Goal: Information Seeking & Learning: Check status

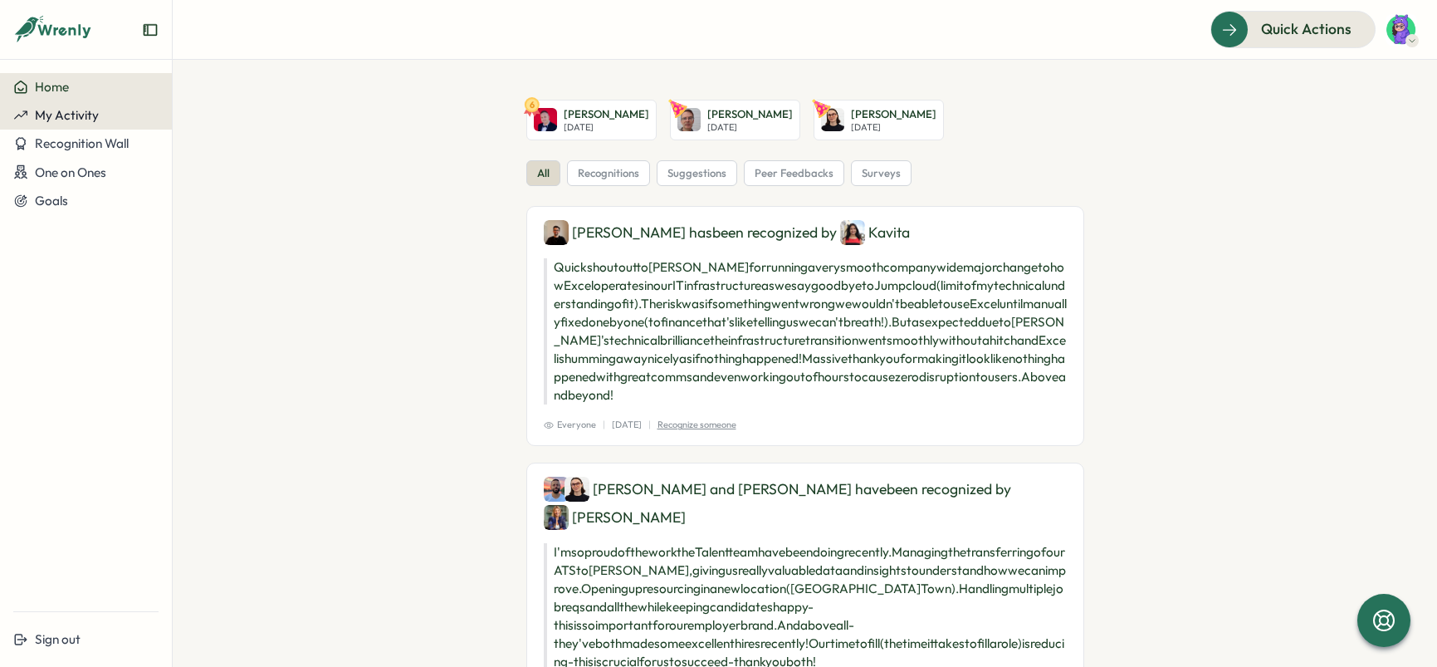
click at [74, 110] on span "My Activity" at bounding box center [67, 115] width 64 height 16
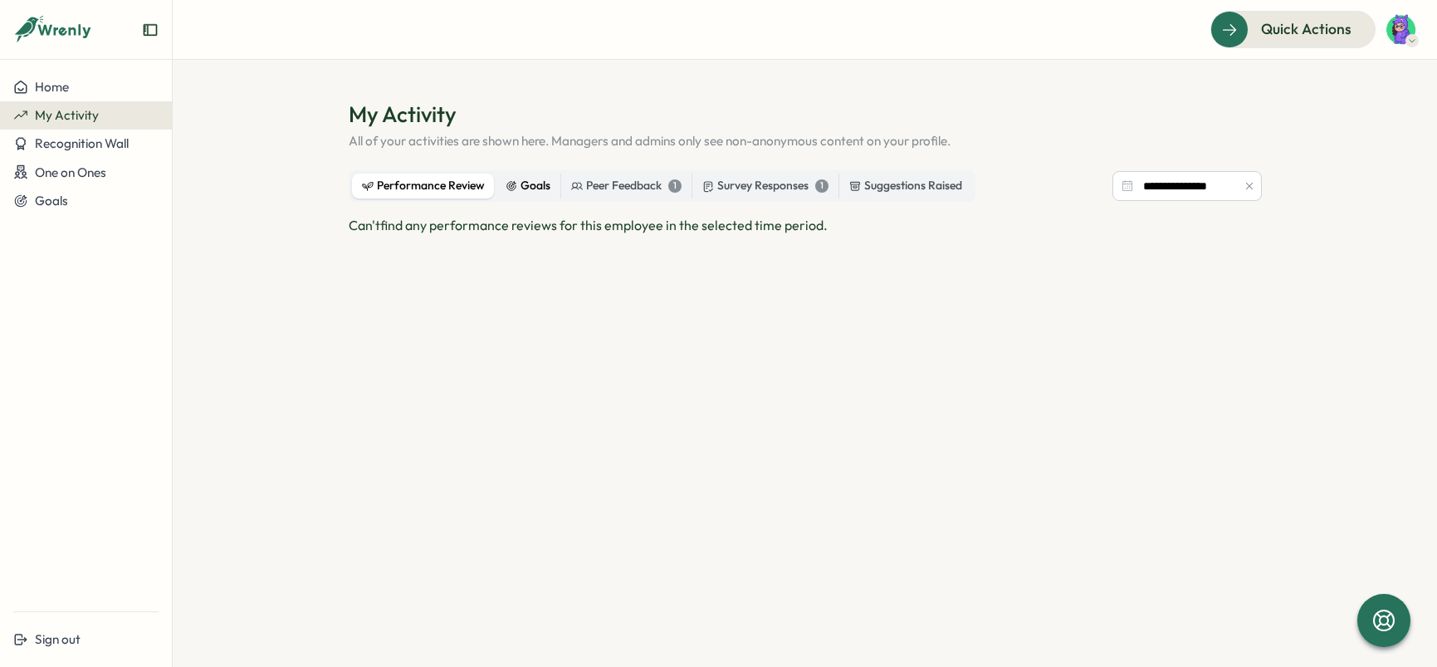
click at [521, 187] on div "Goals" at bounding box center [527, 186] width 45 height 18
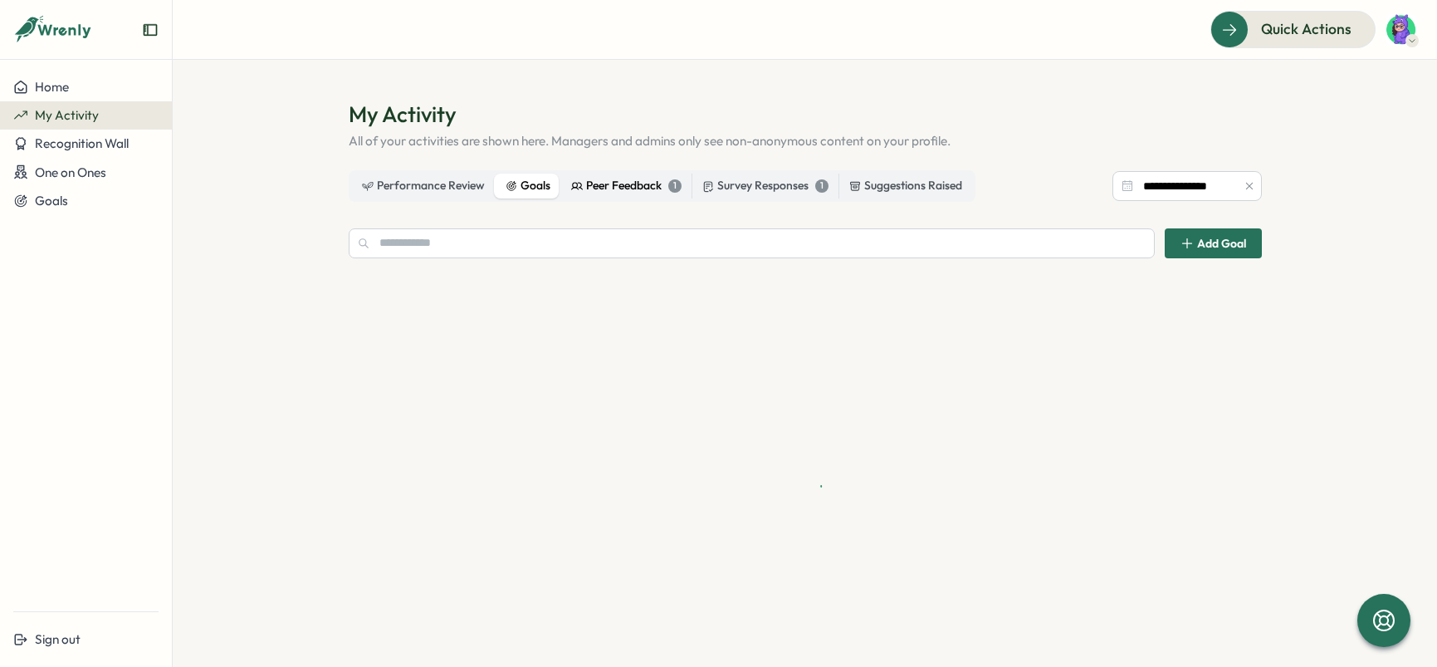
click at [608, 186] on div "Peer Feedback 1" at bounding box center [626, 186] width 110 height 18
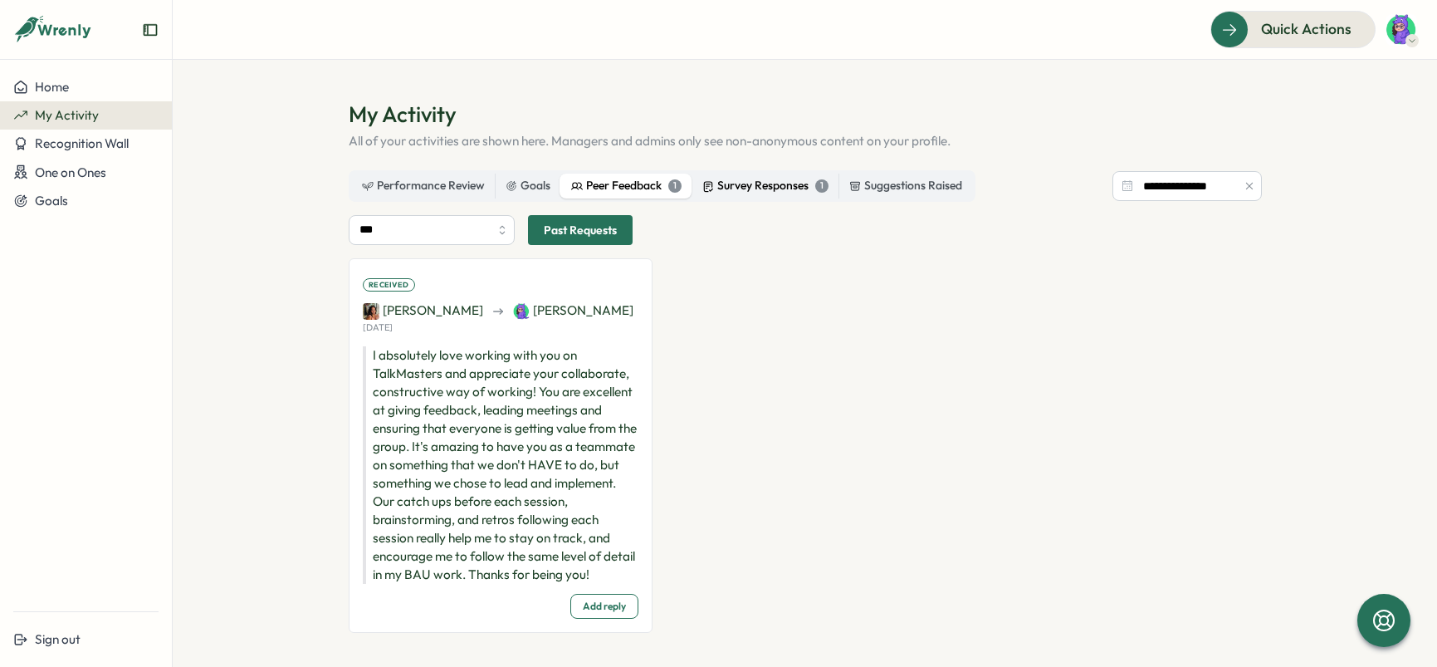
click at [718, 185] on div "Survey Responses 1" at bounding box center [765, 186] width 126 height 18
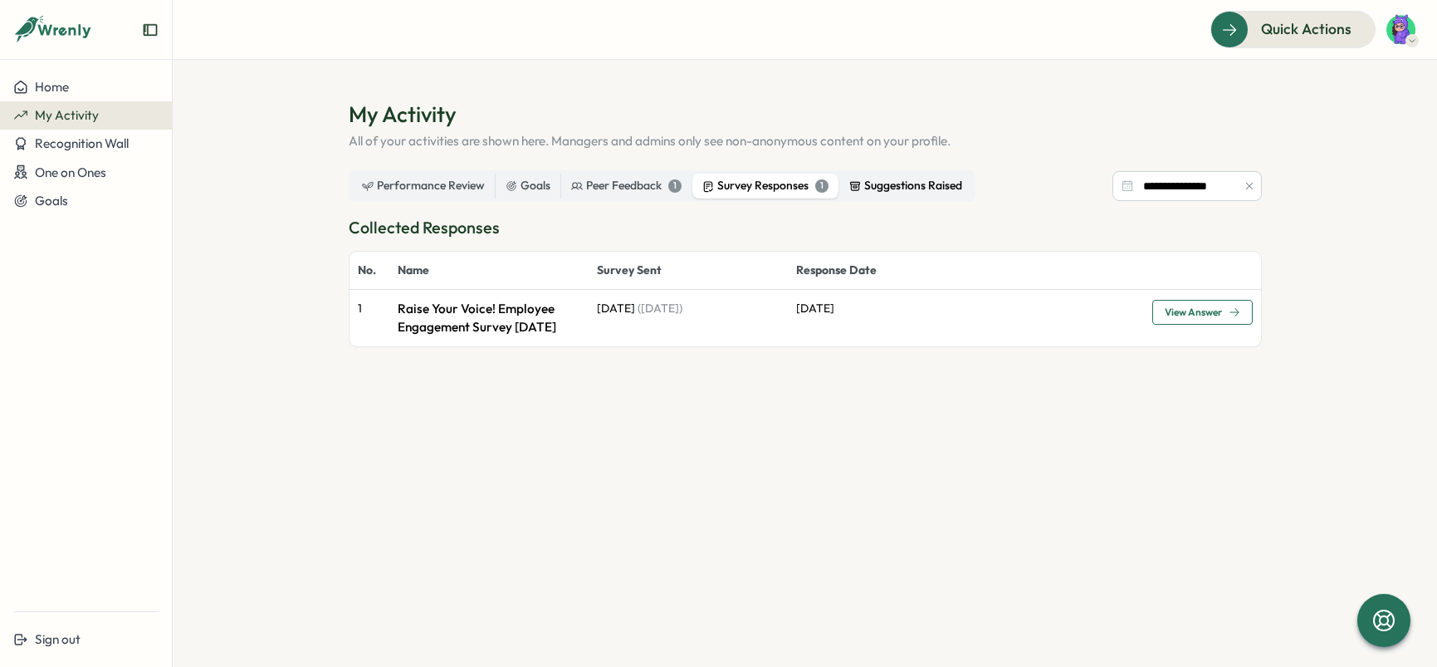
click at [886, 187] on div "Suggestions Raised" at bounding box center [905, 186] width 113 height 18
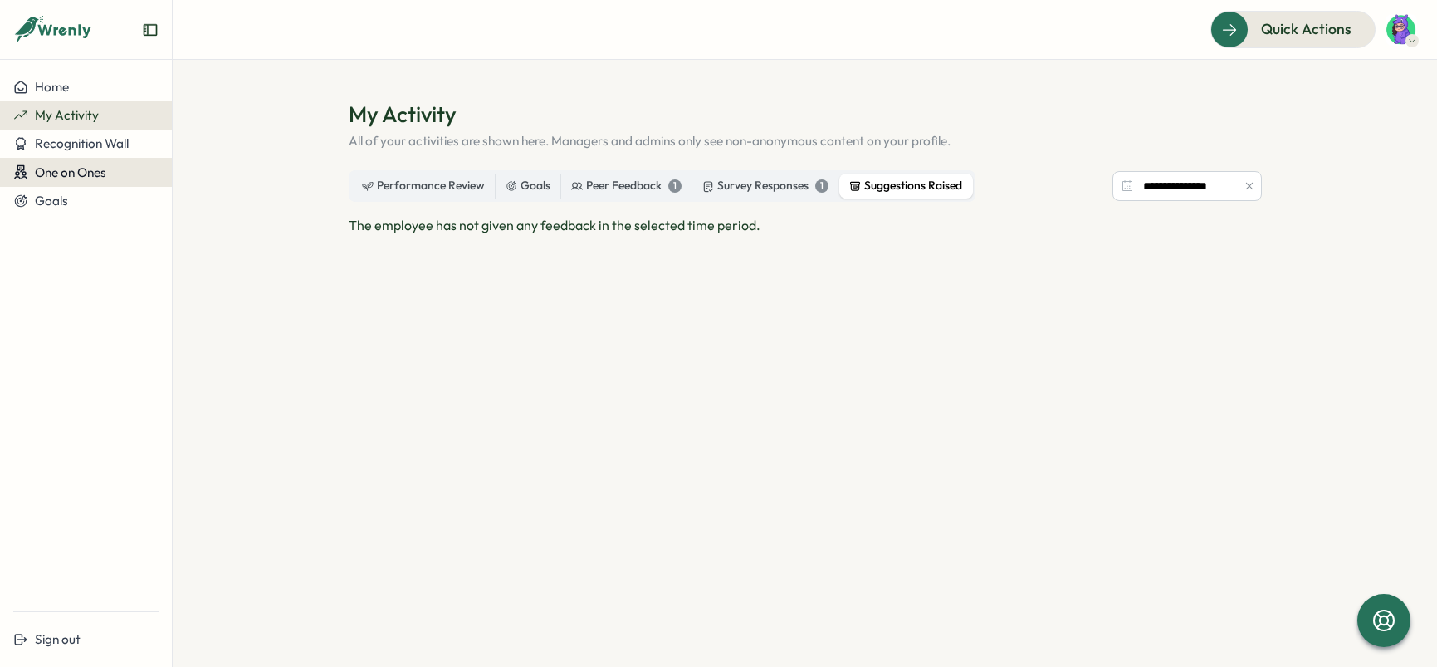
click at [108, 161] on button "One on Ones" at bounding box center [86, 172] width 172 height 29
click at [110, 173] on div "One on Ones" at bounding box center [85, 172] width 145 height 16
click at [100, 189] on button "Goals" at bounding box center [86, 201] width 172 height 28
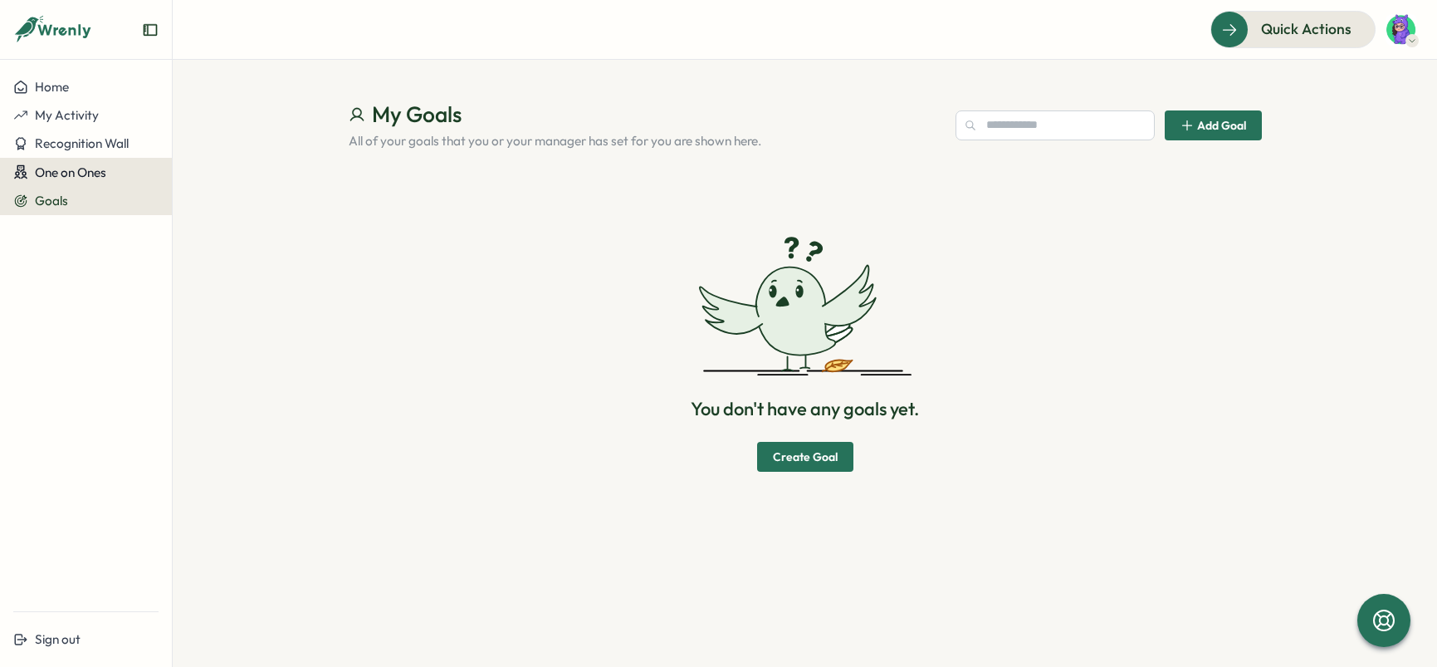
click at [99, 162] on button "One on Ones" at bounding box center [86, 172] width 172 height 29
click at [100, 125] on button "My Activity" at bounding box center [86, 115] width 172 height 28
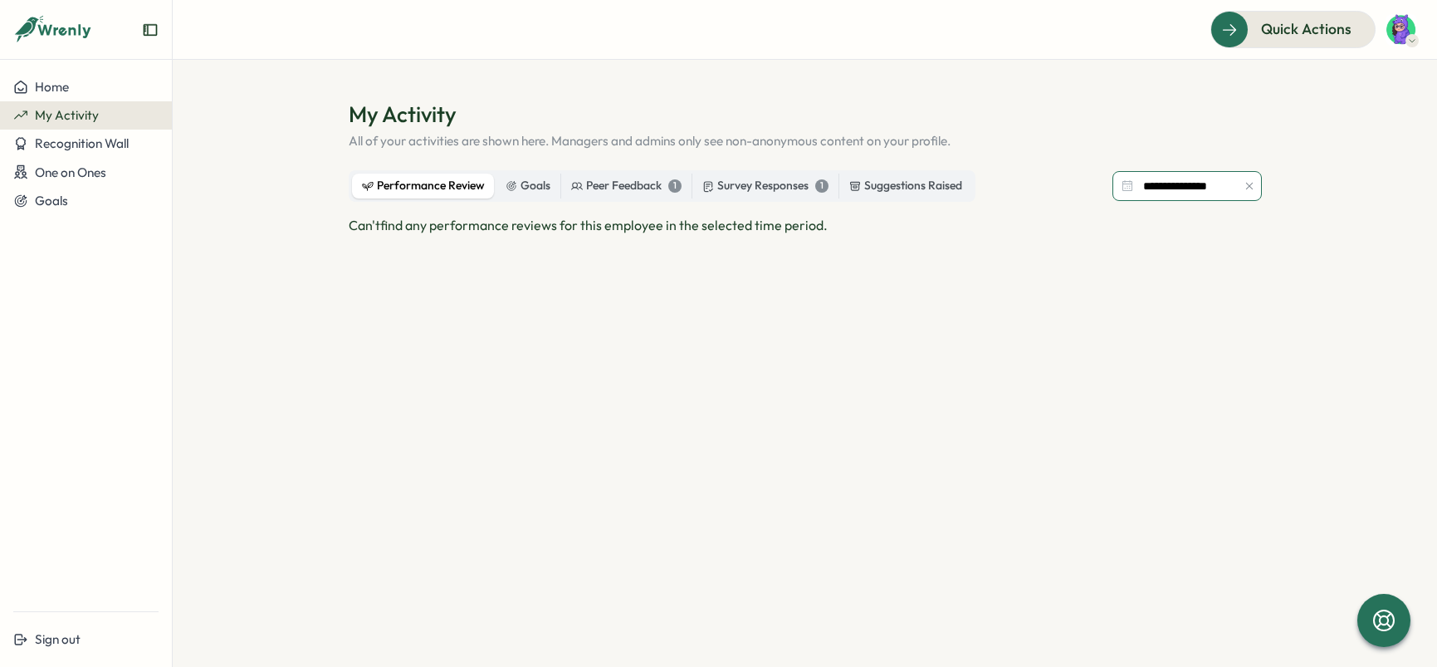
click at [1204, 190] on input "**********" at bounding box center [1186, 186] width 149 height 30
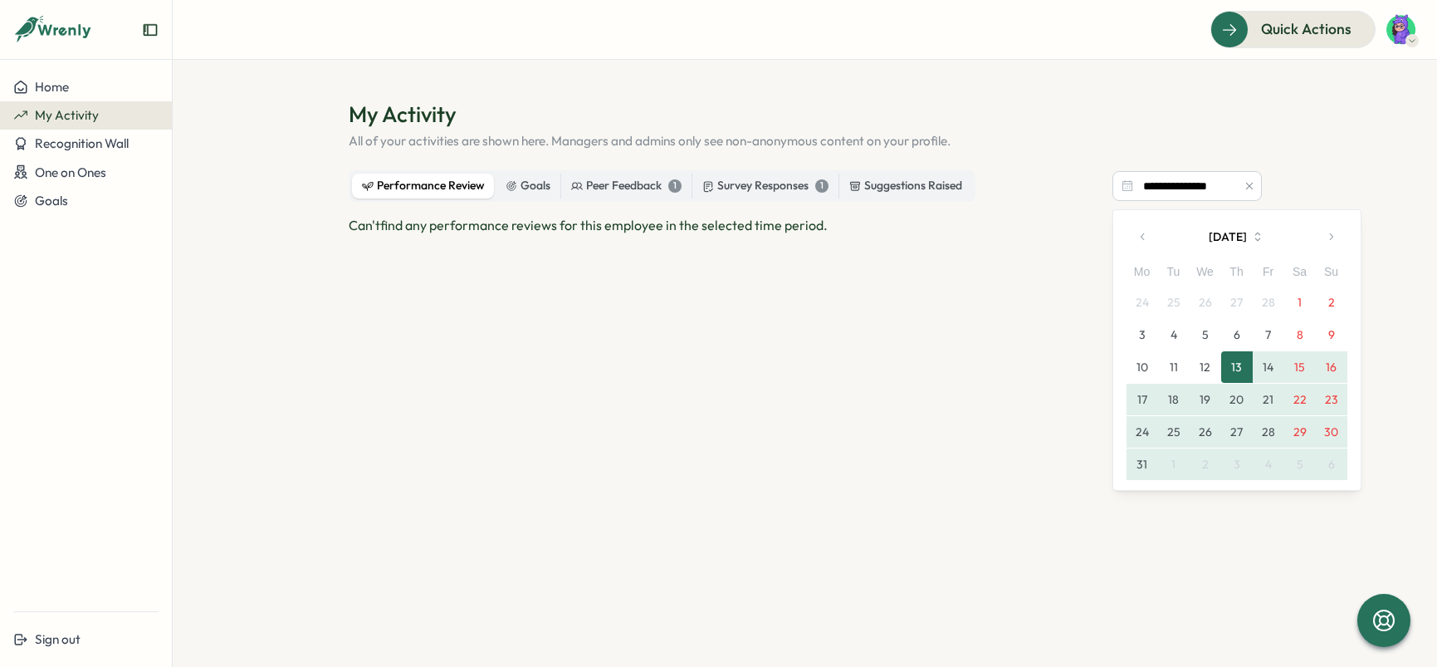
click at [1296, 297] on button "1" at bounding box center [1300, 302] width 32 height 32
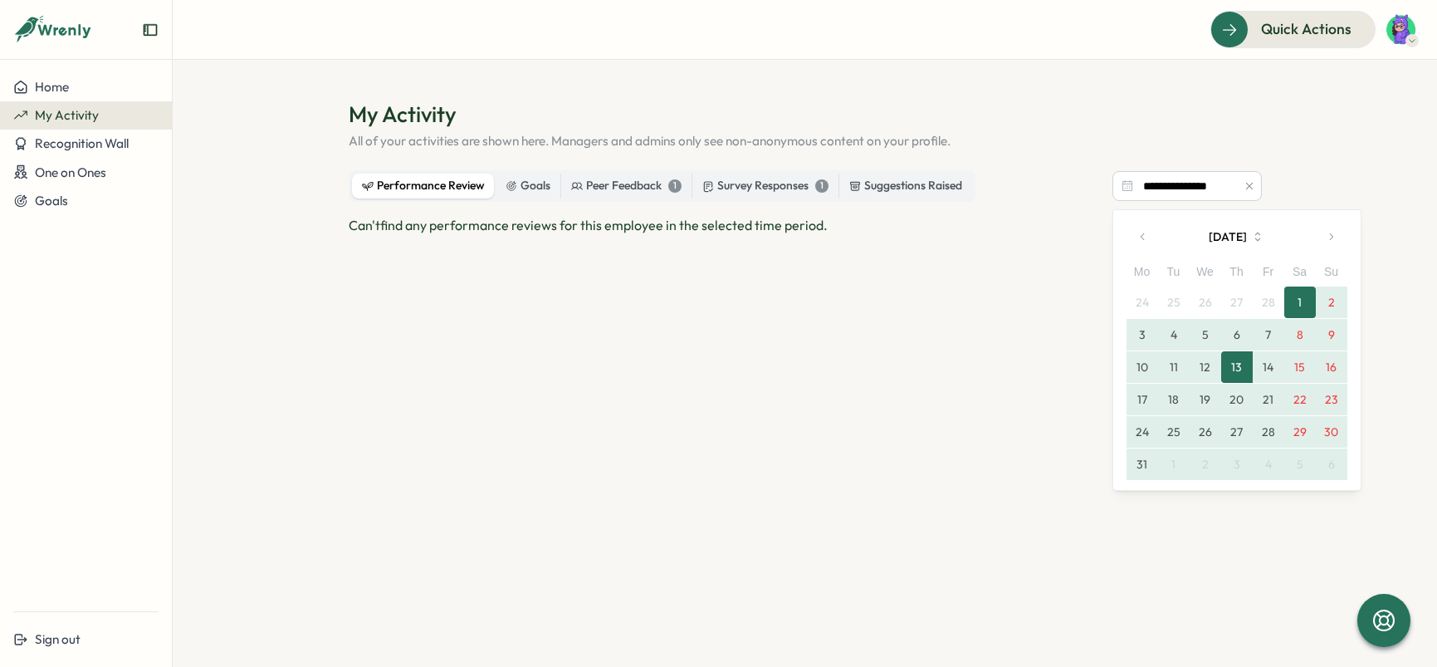
click at [1305, 369] on button "15" at bounding box center [1300, 367] width 32 height 32
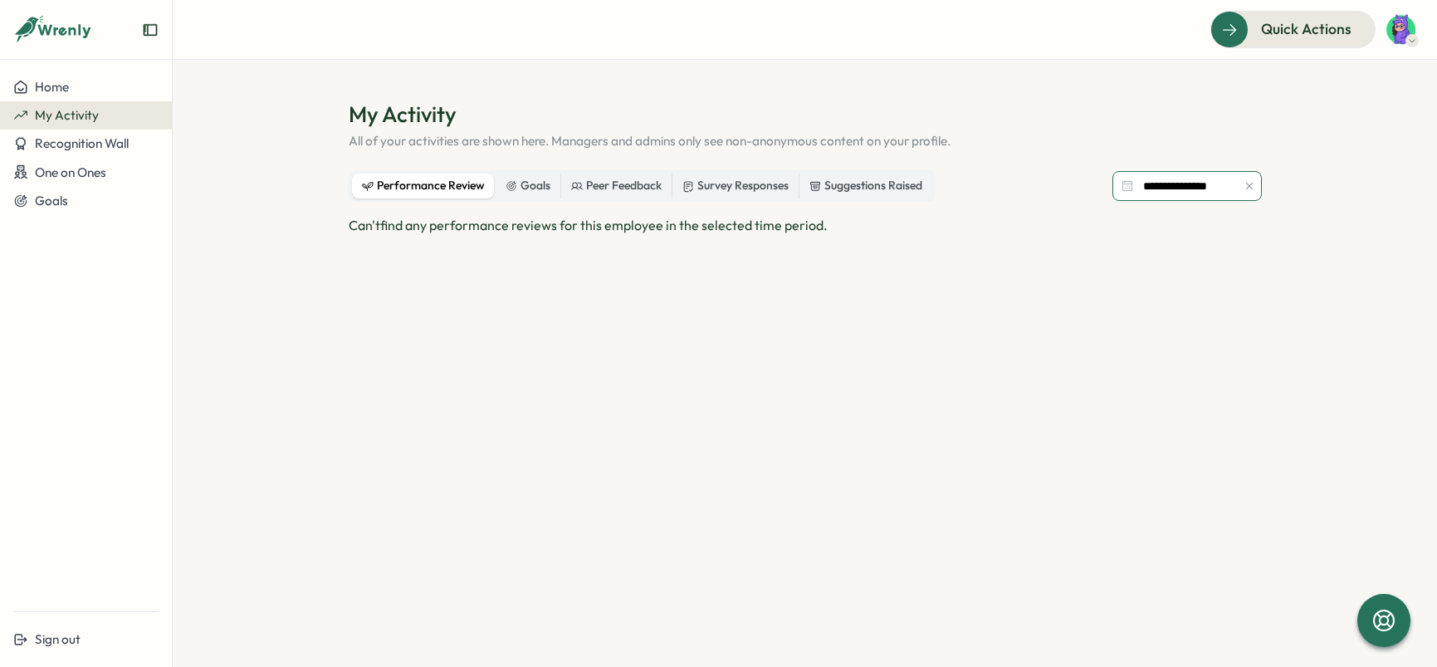
click at [1184, 183] on input "**********" at bounding box center [1186, 186] width 149 height 30
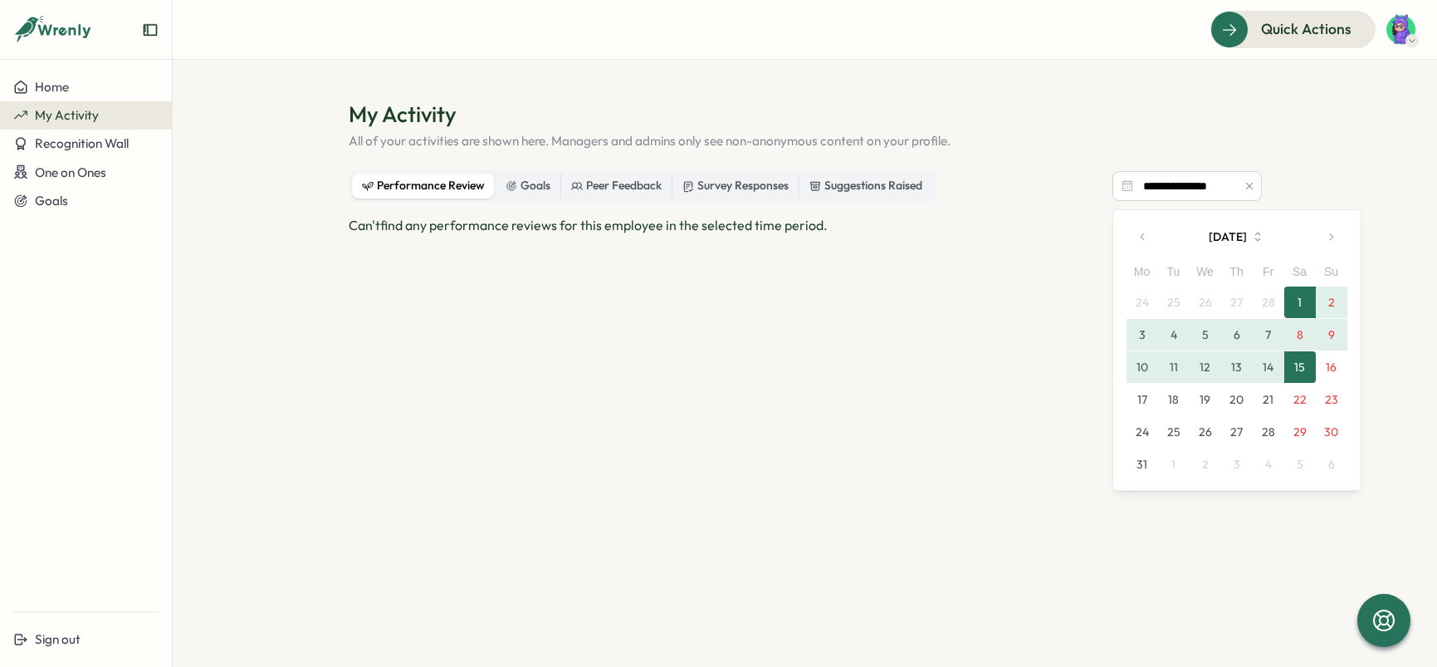
click at [1334, 227] on button "button" at bounding box center [1330, 236] width 33 height 33
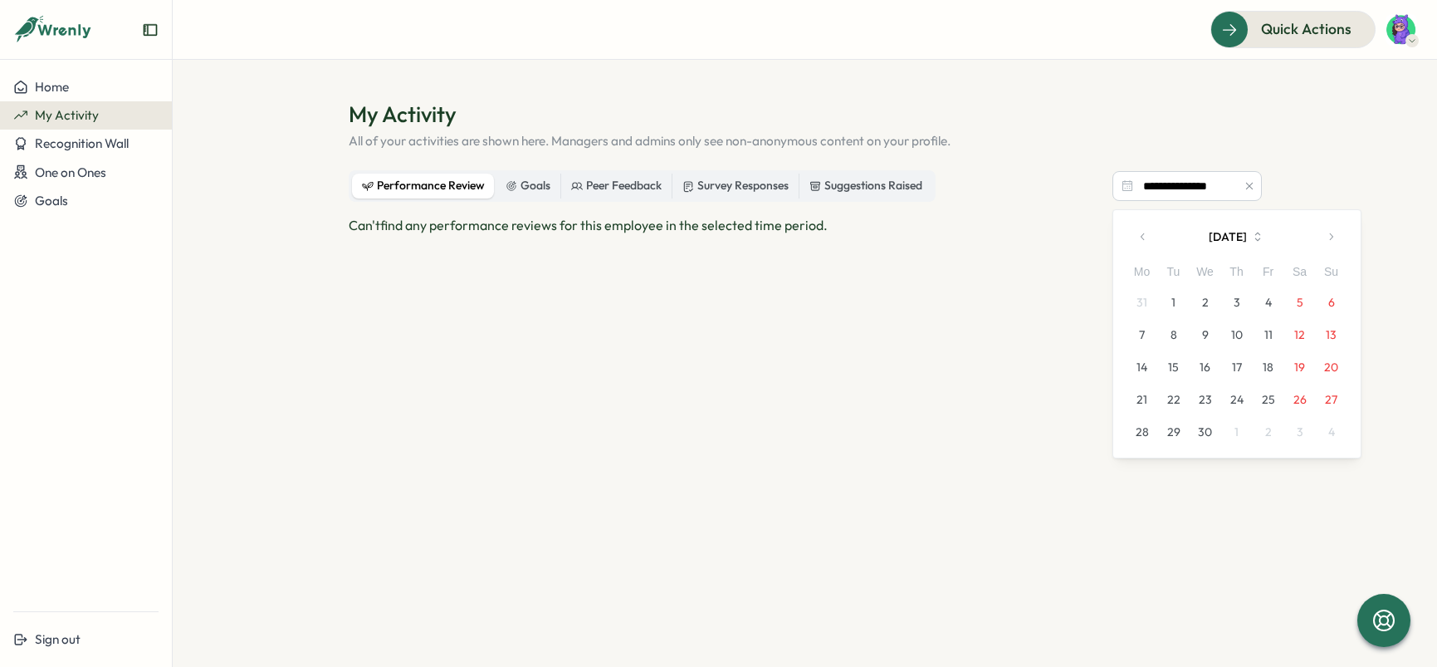
click at [1334, 227] on button "button" at bounding box center [1330, 236] width 33 height 33
click at [1205, 365] on button "13" at bounding box center [1205, 367] width 32 height 32
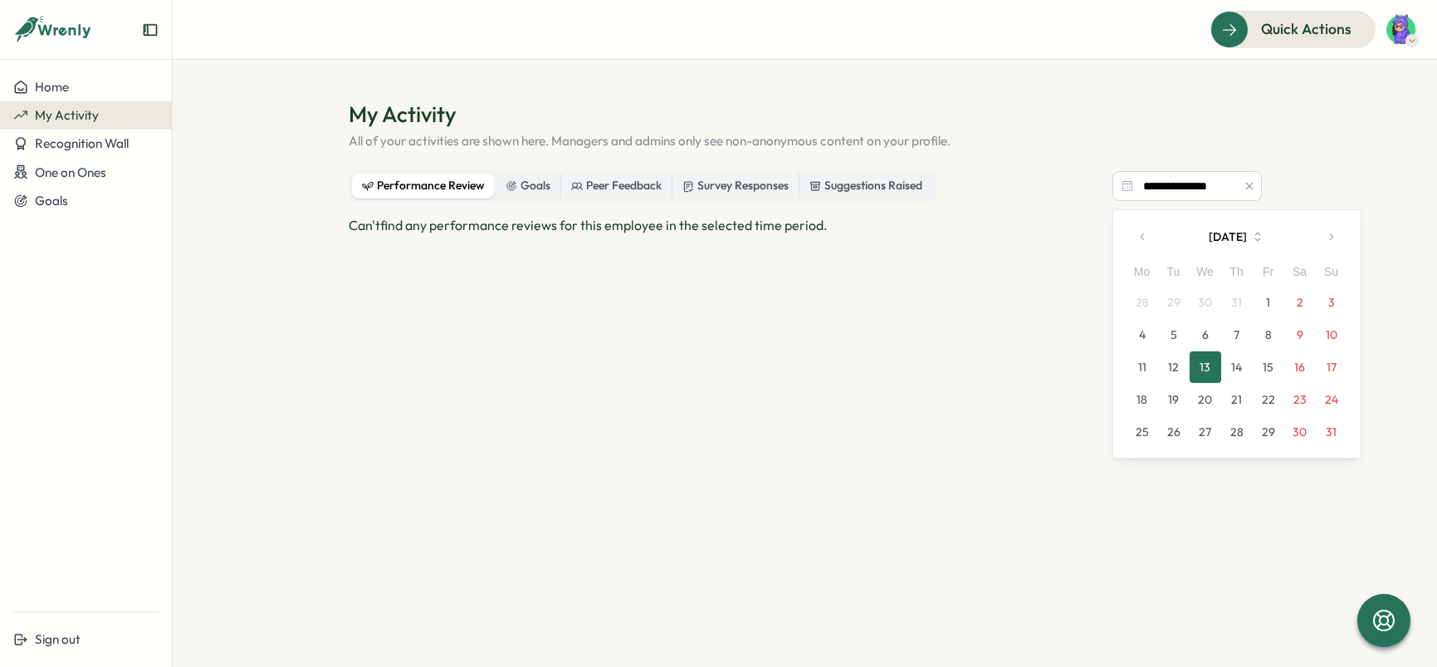
click at [1049, 217] on div "Can't find any performance reviews for this employee in the selected time perio…" at bounding box center [805, 225] width 913 height 21
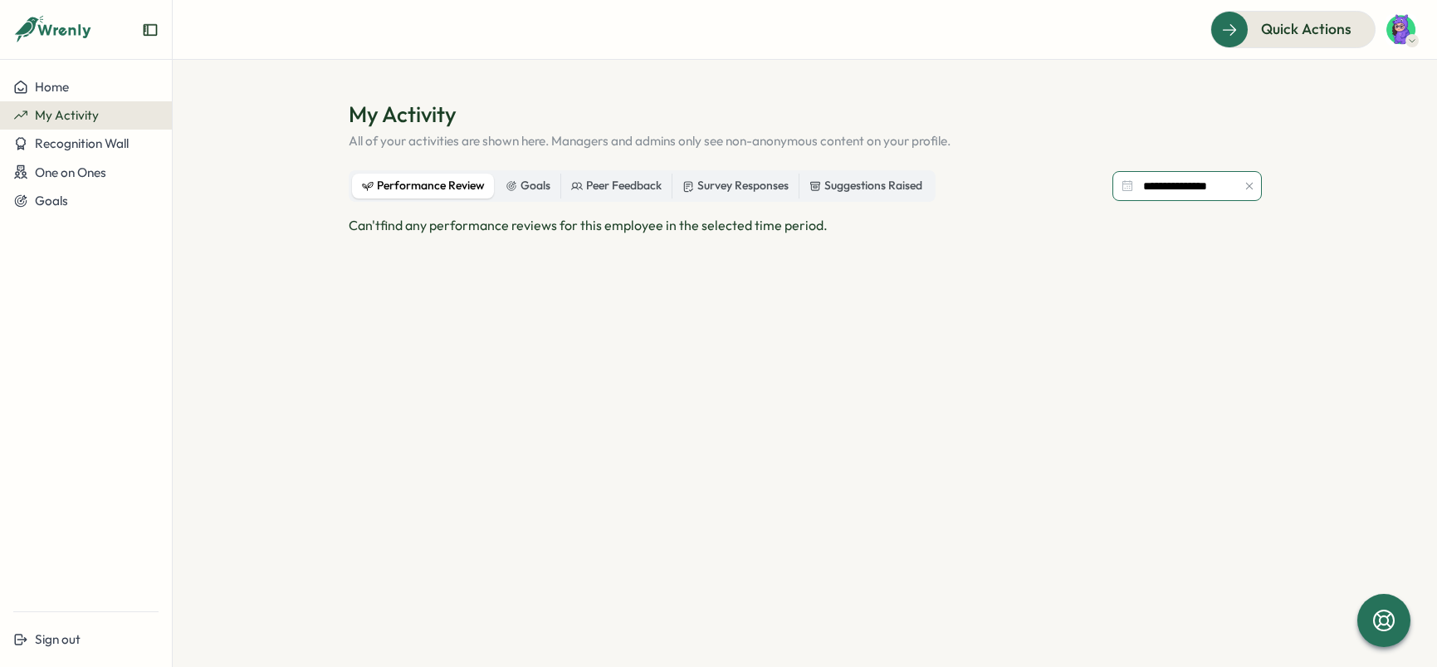
click at [1180, 190] on input "**********" at bounding box center [1186, 186] width 149 height 30
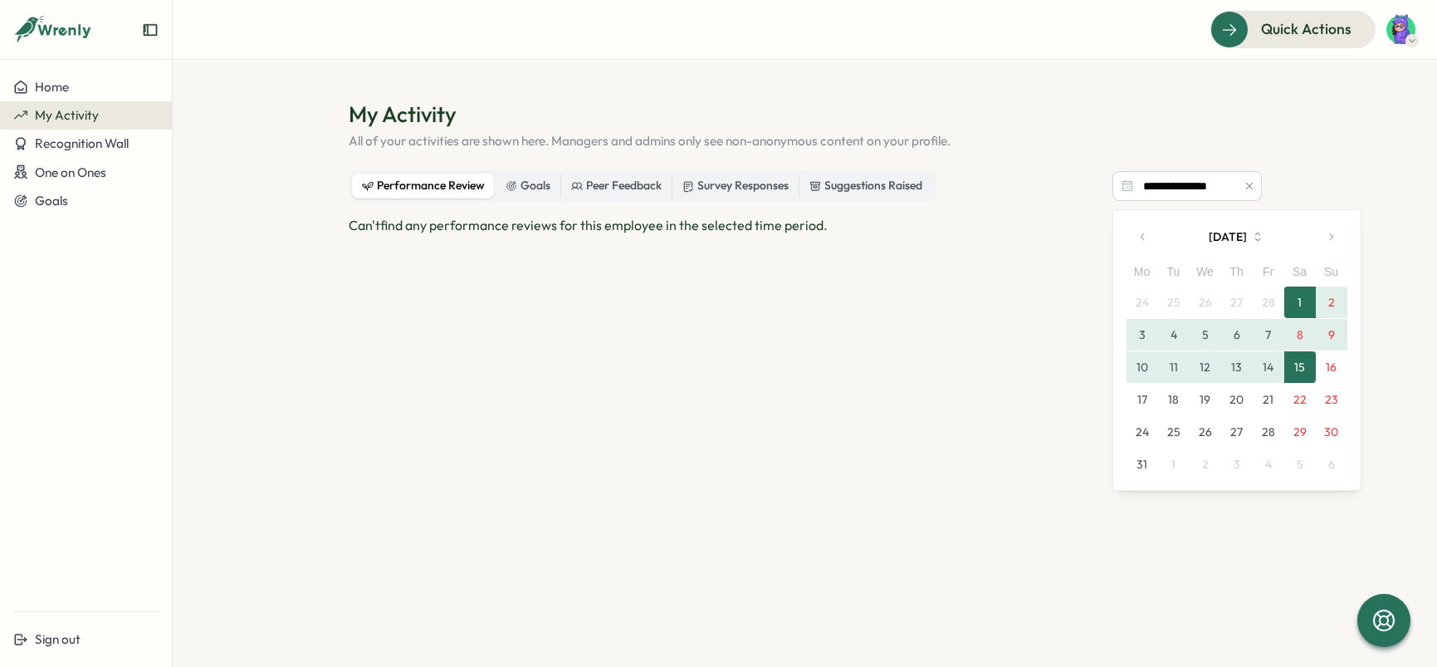
click at [1337, 239] on button "button" at bounding box center [1330, 236] width 33 height 33
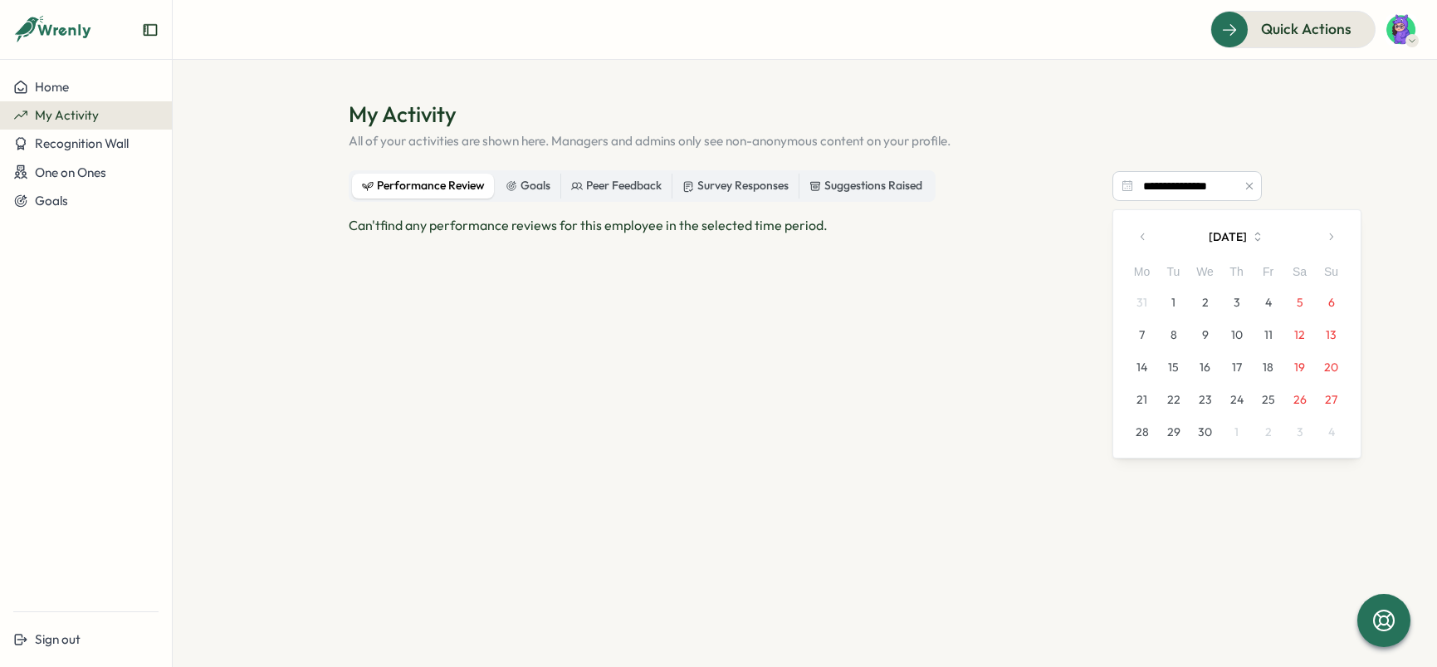
click at [1337, 239] on button "button" at bounding box center [1330, 236] width 33 height 33
click at [1326, 303] on button "1" at bounding box center [1332, 302] width 32 height 32
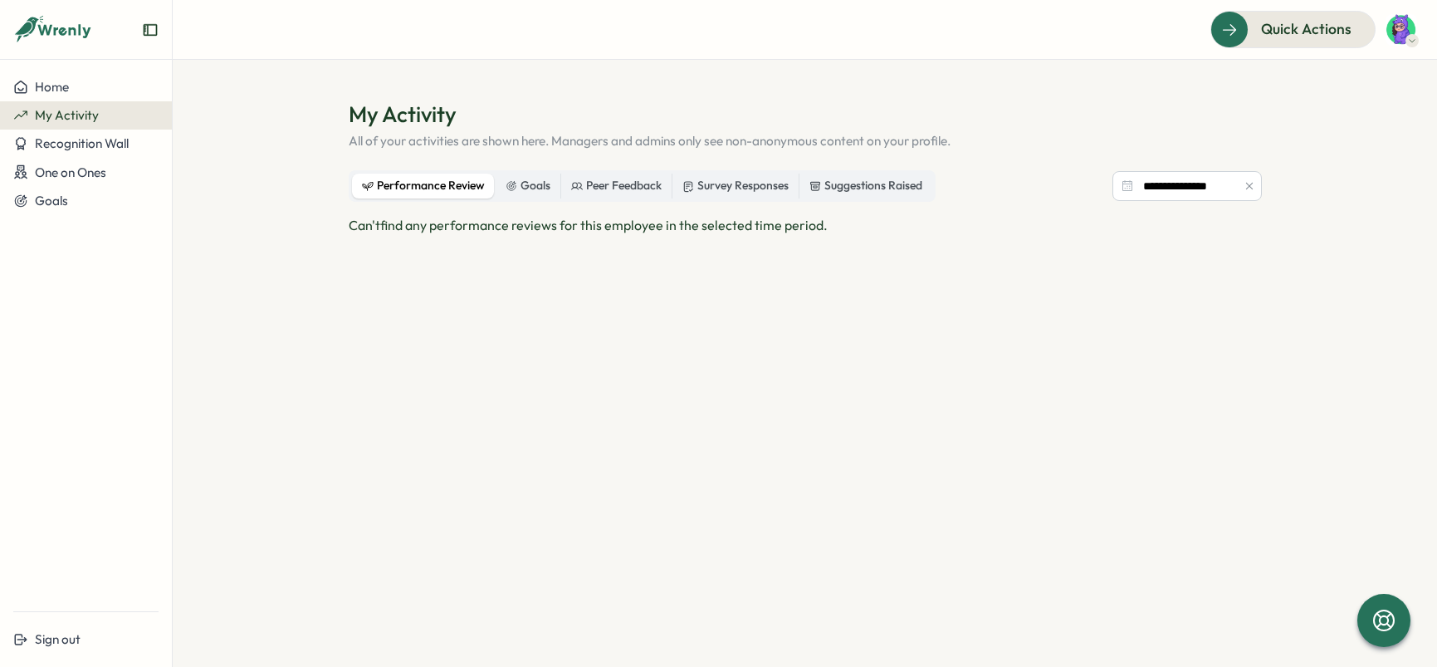
click at [1306, 155] on section "**********" at bounding box center [805, 363] width 1264 height 607
click at [1248, 188] on icon "button" at bounding box center [1249, 186] width 12 height 12
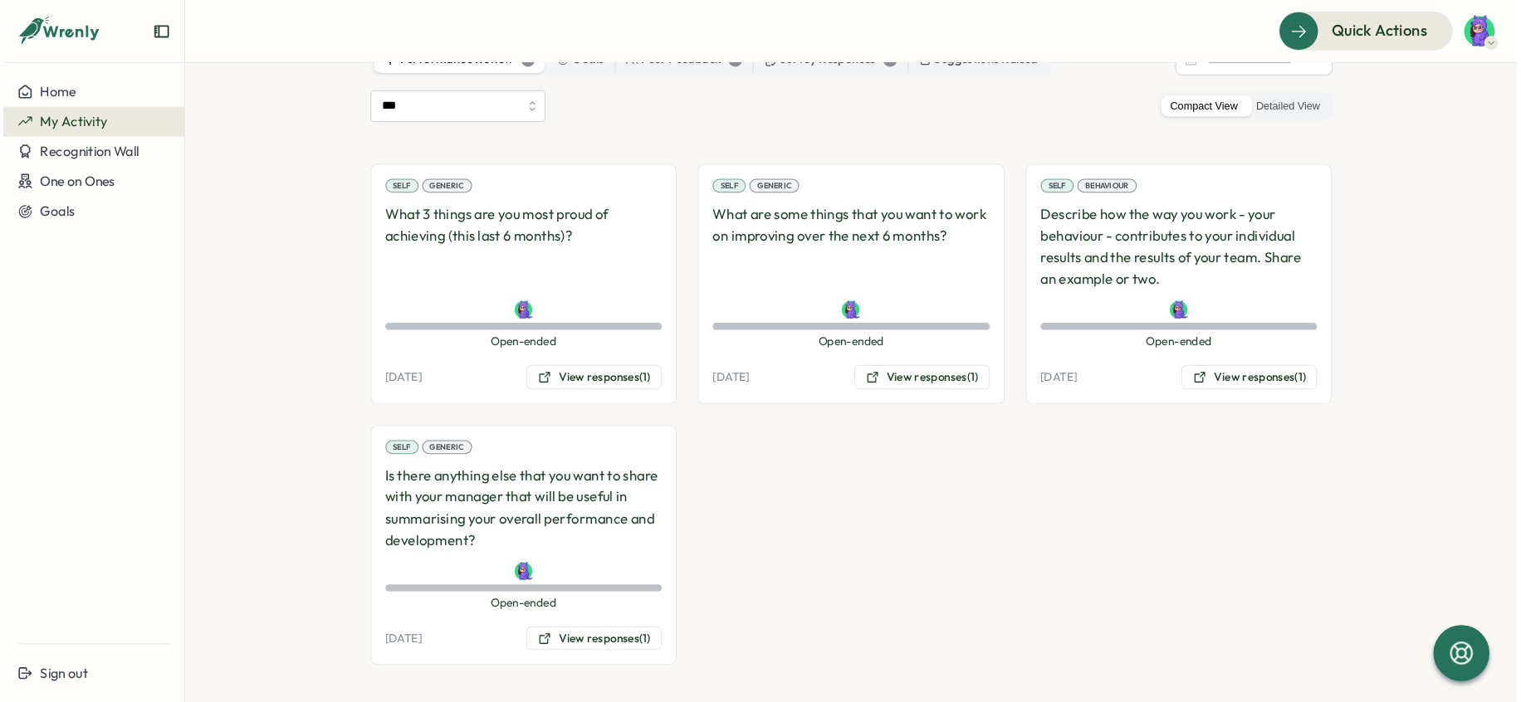
scroll to position [98, 0]
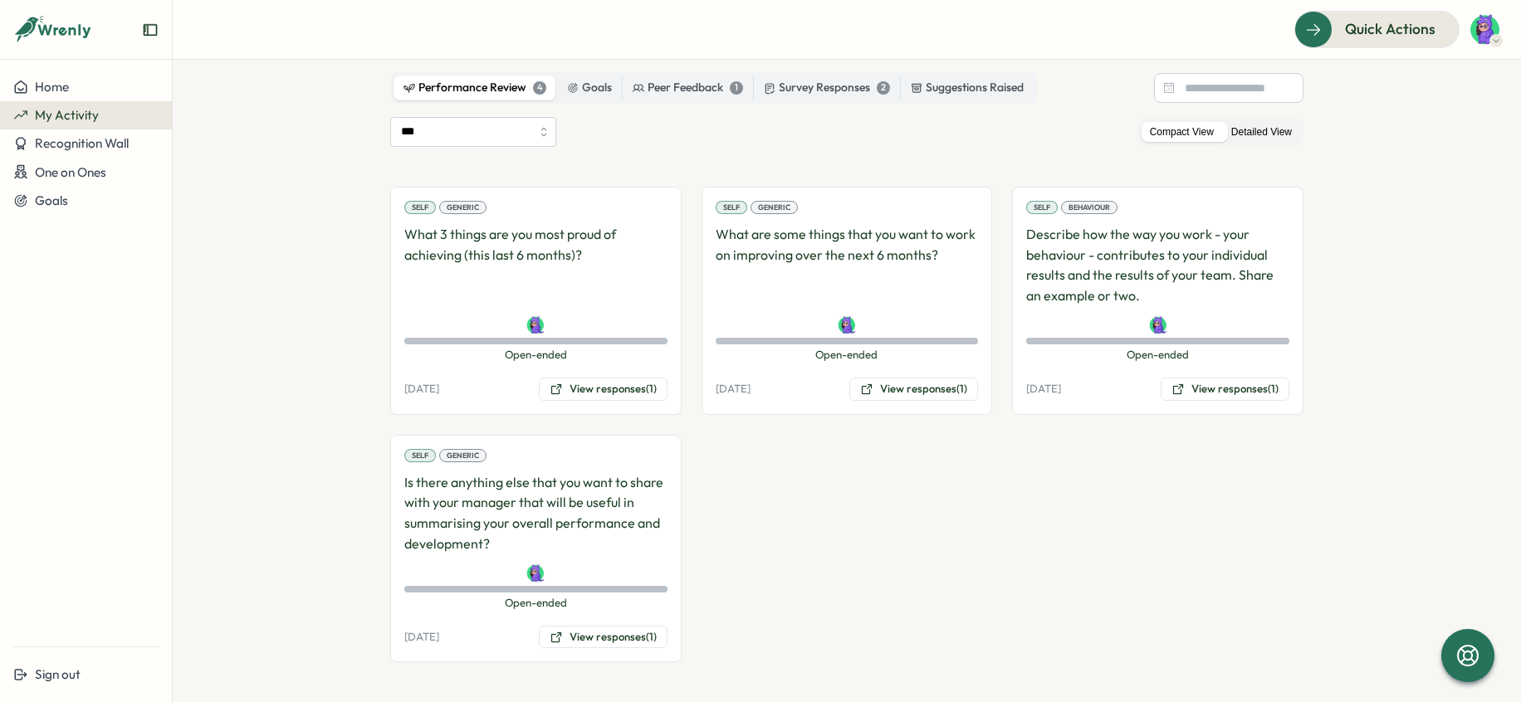
click at [1256, 133] on label "Detailed View" at bounding box center [1261, 132] width 77 height 21
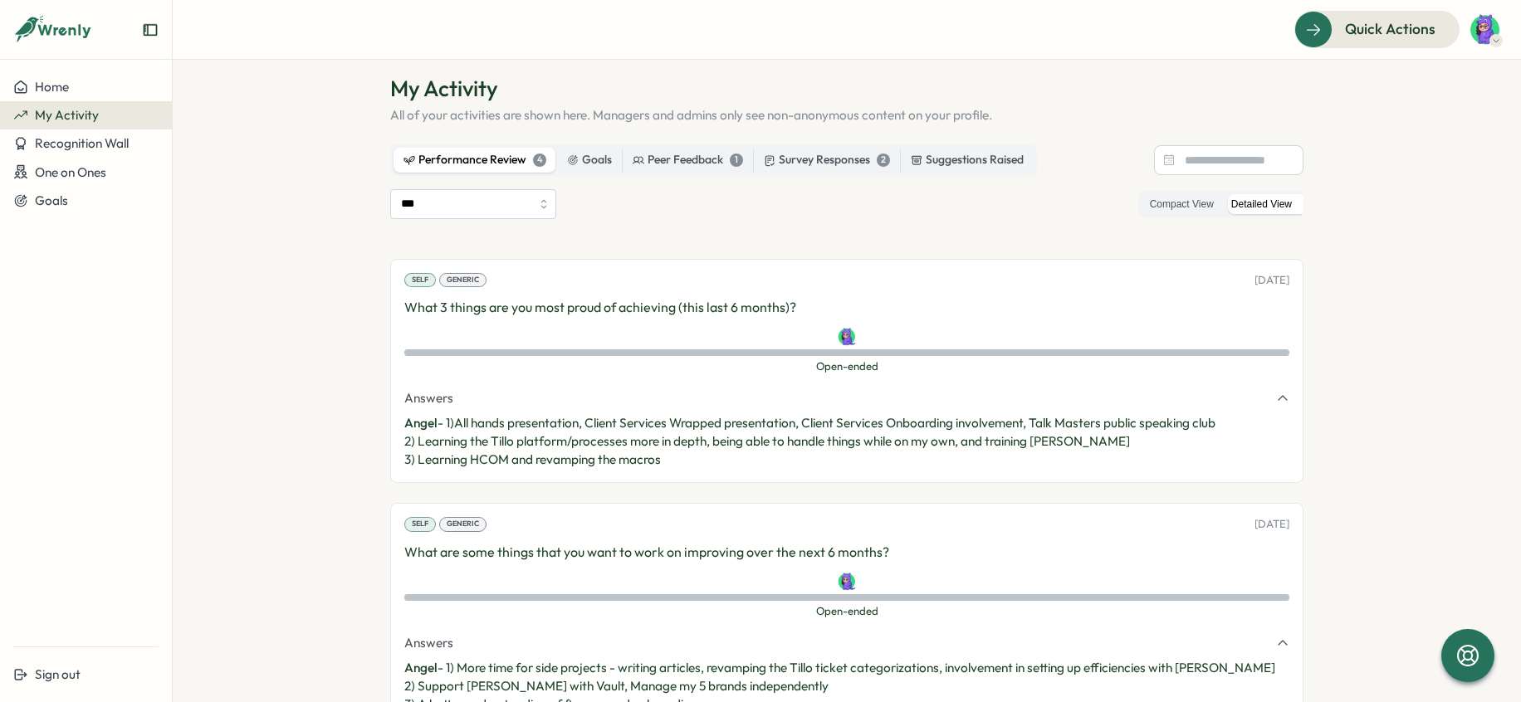
scroll to position [0, 0]
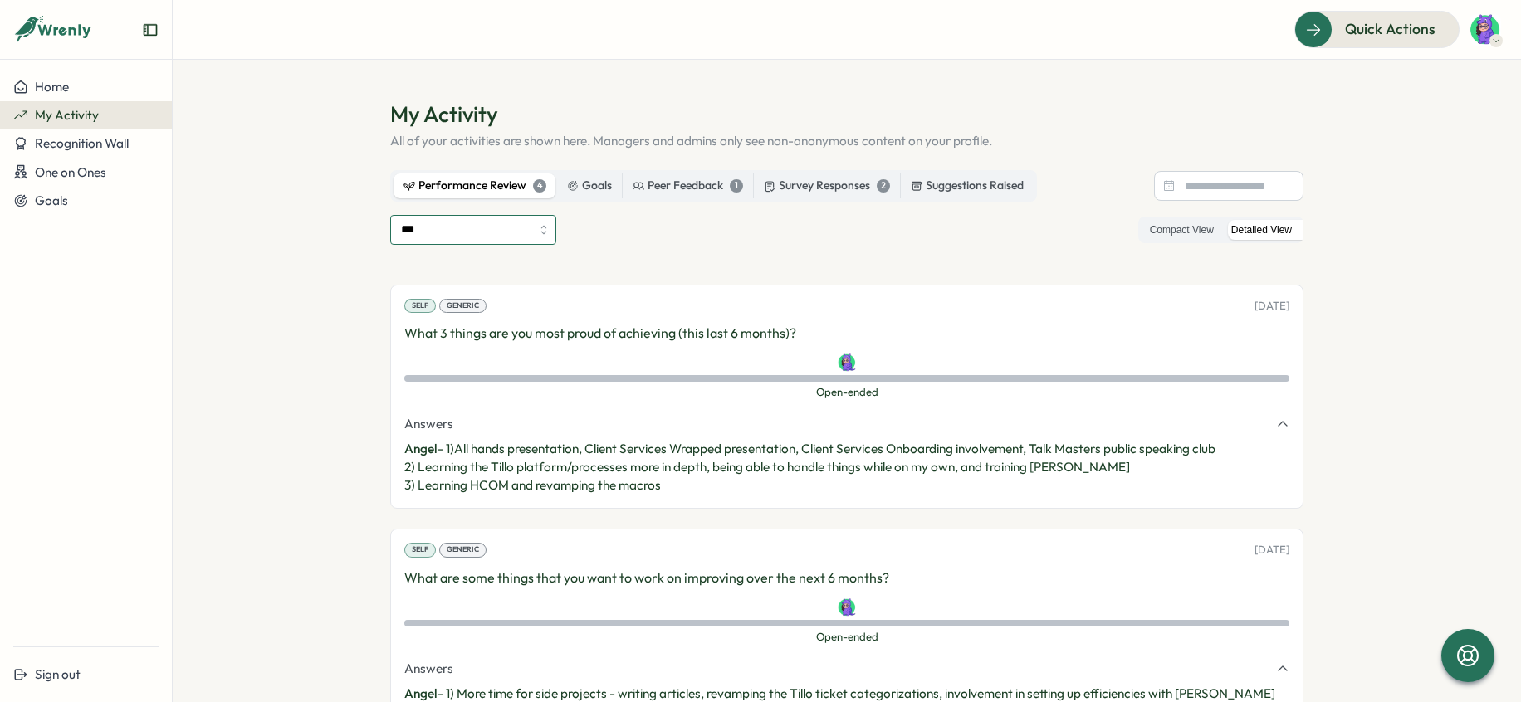
click at [525, 224] on input "***" at bounding box center [473, 230] width 166 height 30
click at [488, 226] on input "**********" at bounding box center [473, 230] width 166 height 30
type input "***"
click at [1247, 188] on input at bounding box center [1228, 186] width 149 height 30
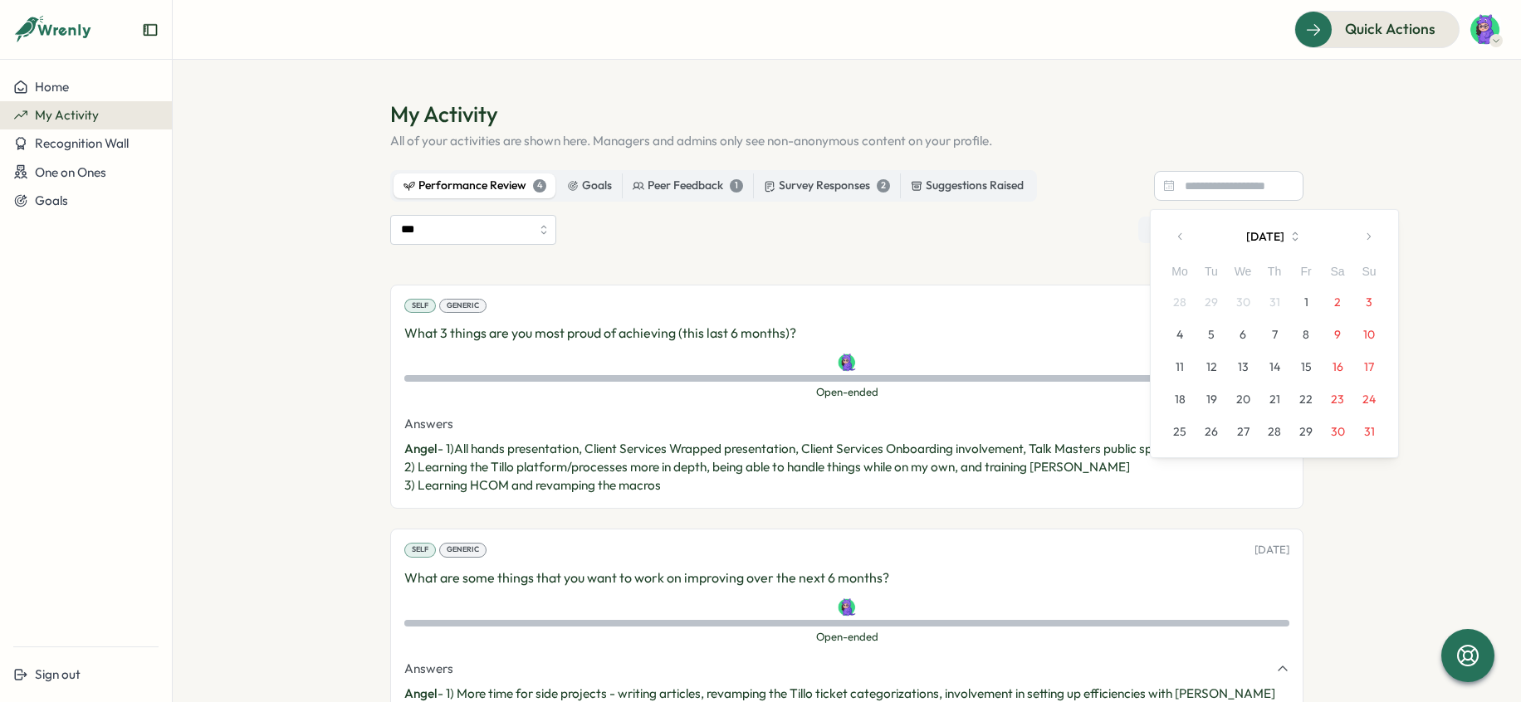
click at [1177, 236] on icon "button" at bounding box center [1181, 237] width 12 height 12
click at [1212, 297] on button "1" at bounding box center [1211, 302] width 32 height 32
click at [1380, 247] on button "button" at bounding box center [1367, 236] width 33 height 33
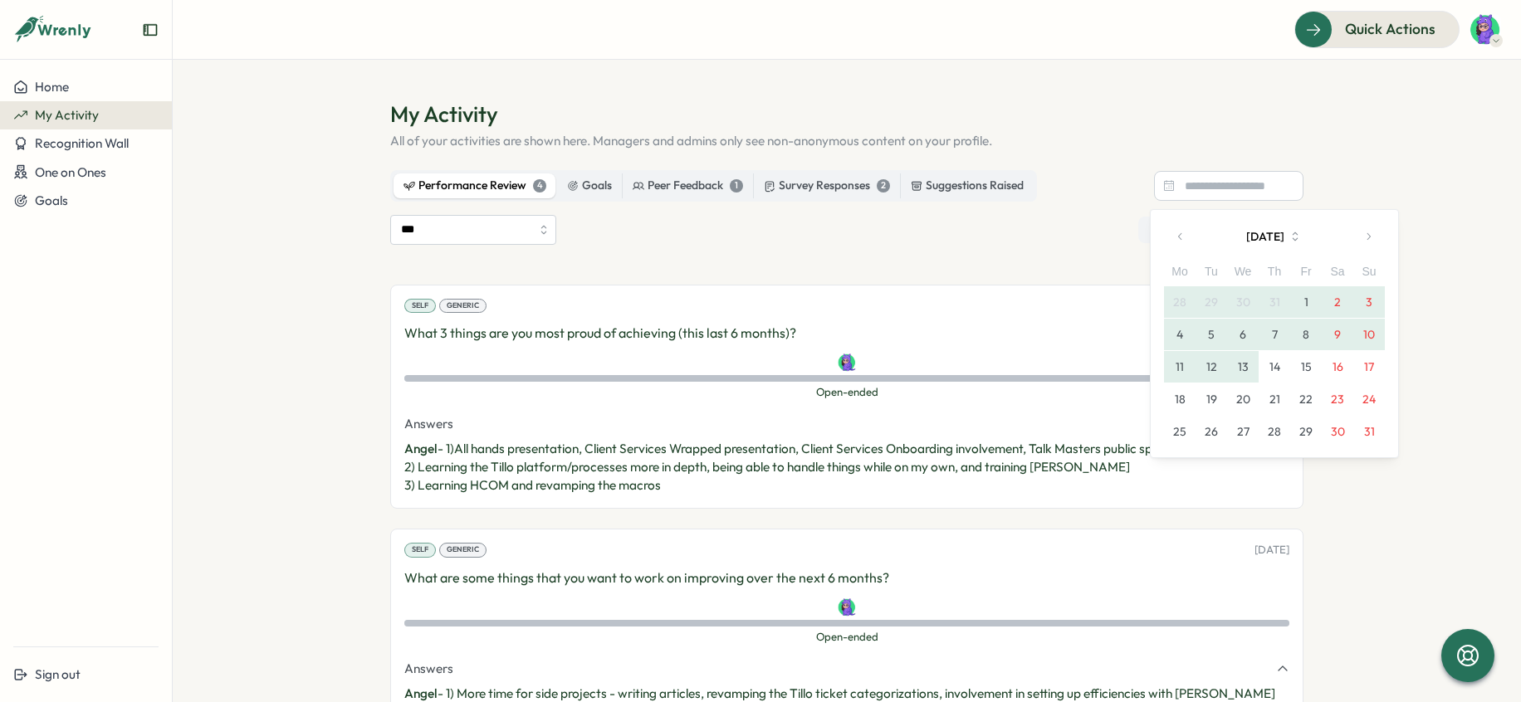
click at [1249, 369] on button "13" at bounding box center [1243, 367] width 32 height 32
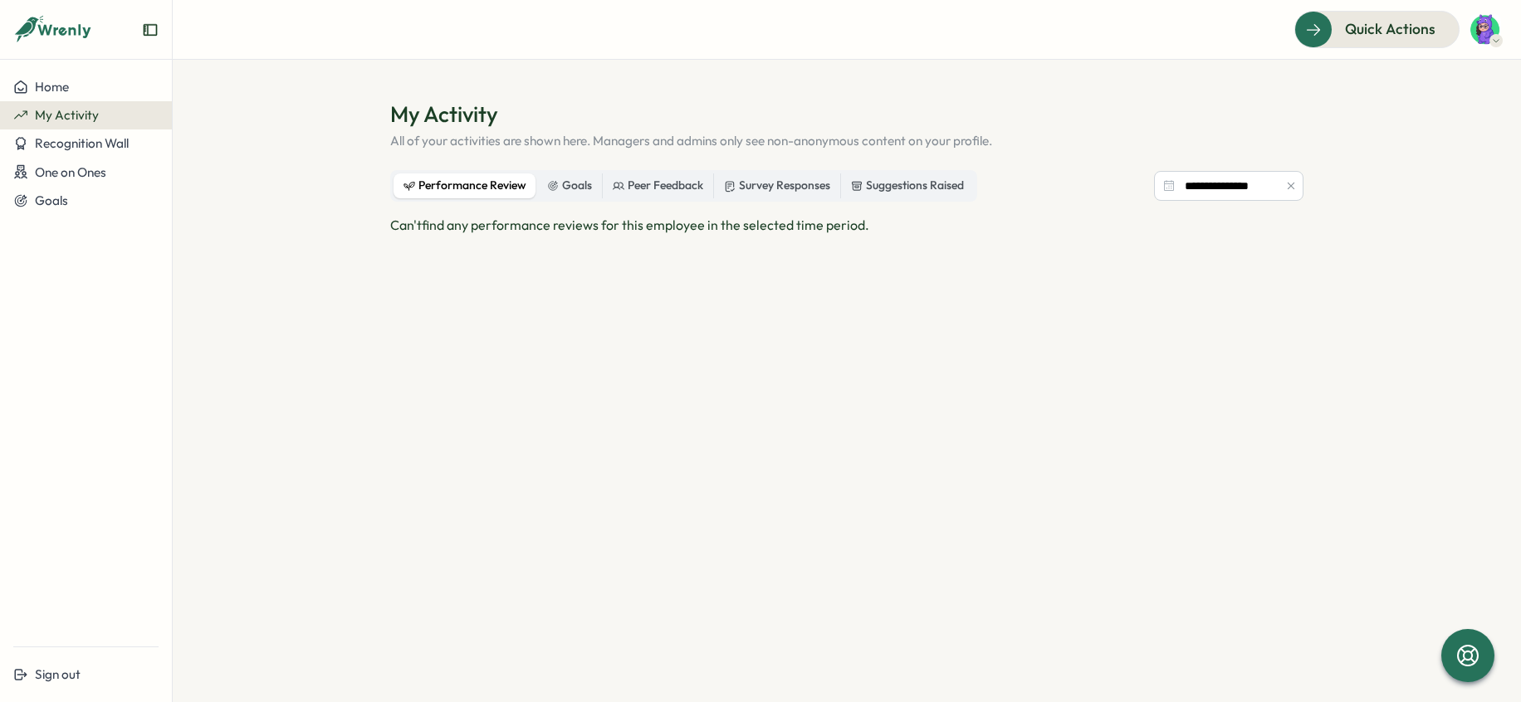
click at [145, 32] on icon "Expand sidebar" at bounding box center [150, 30] width 17 height 17
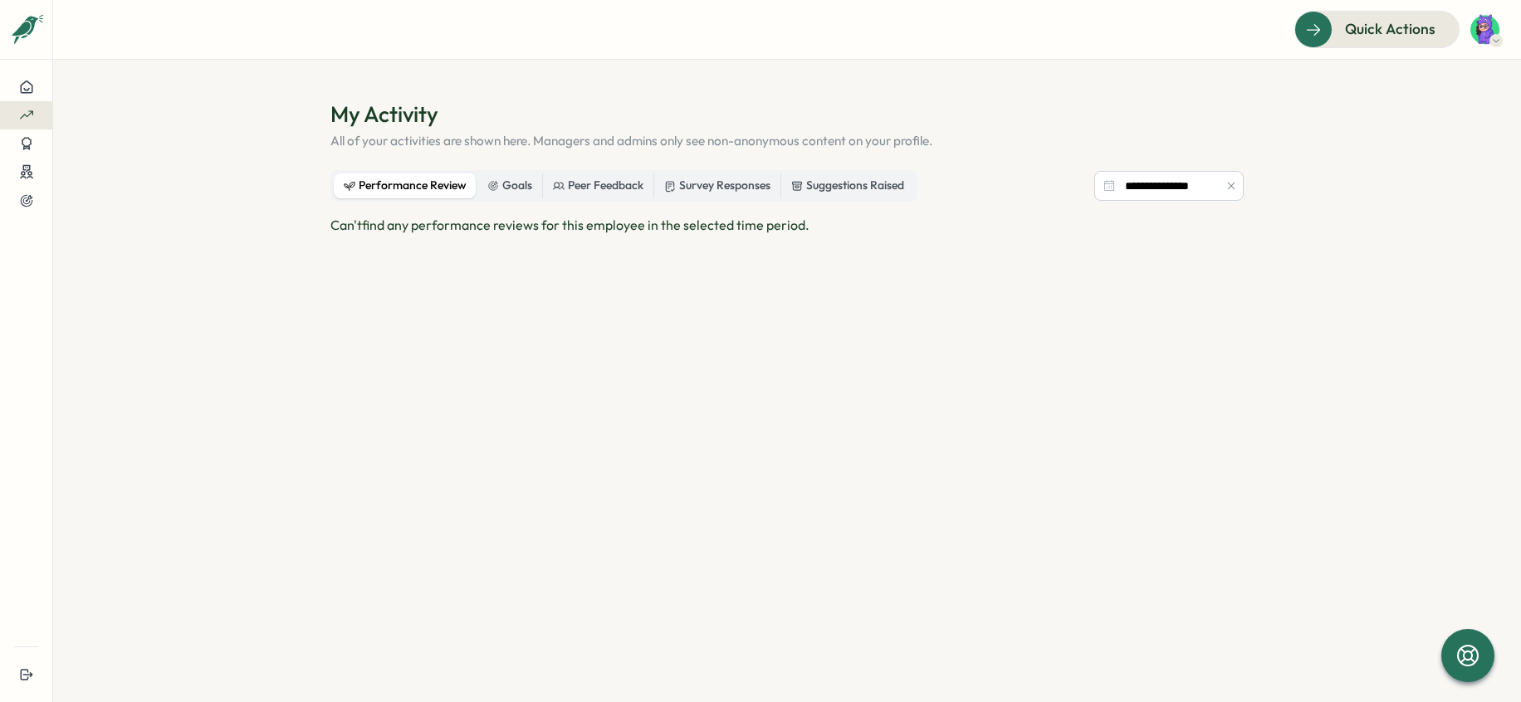
click at [42, 30] on div at bounding box center [26, 36] width 52 height 46
click at [30, 31] on icon "Expand sidebar" at bounding box center [26, 30] width 17 height 17
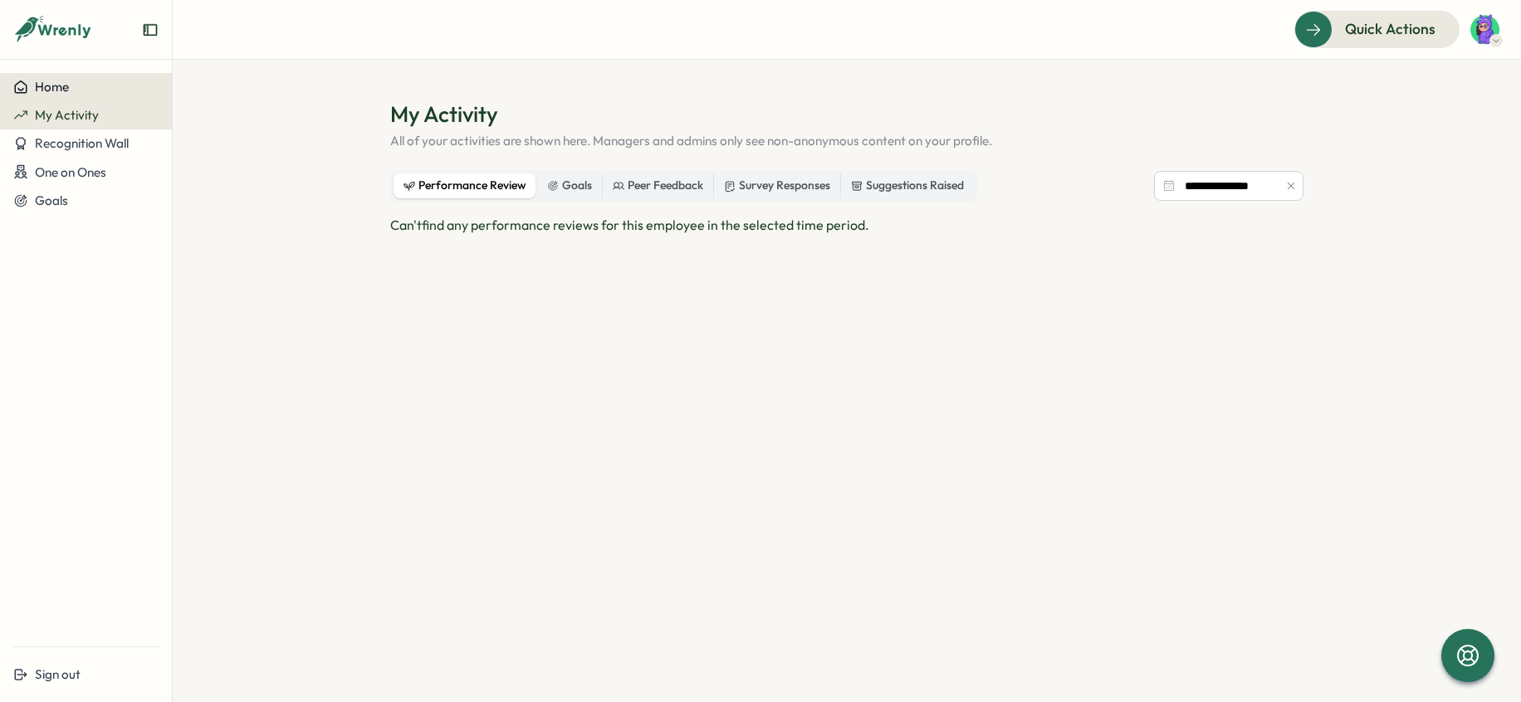
click at [51, 77] on button "Home" at bounding box center [86, 87] width 172 height 28
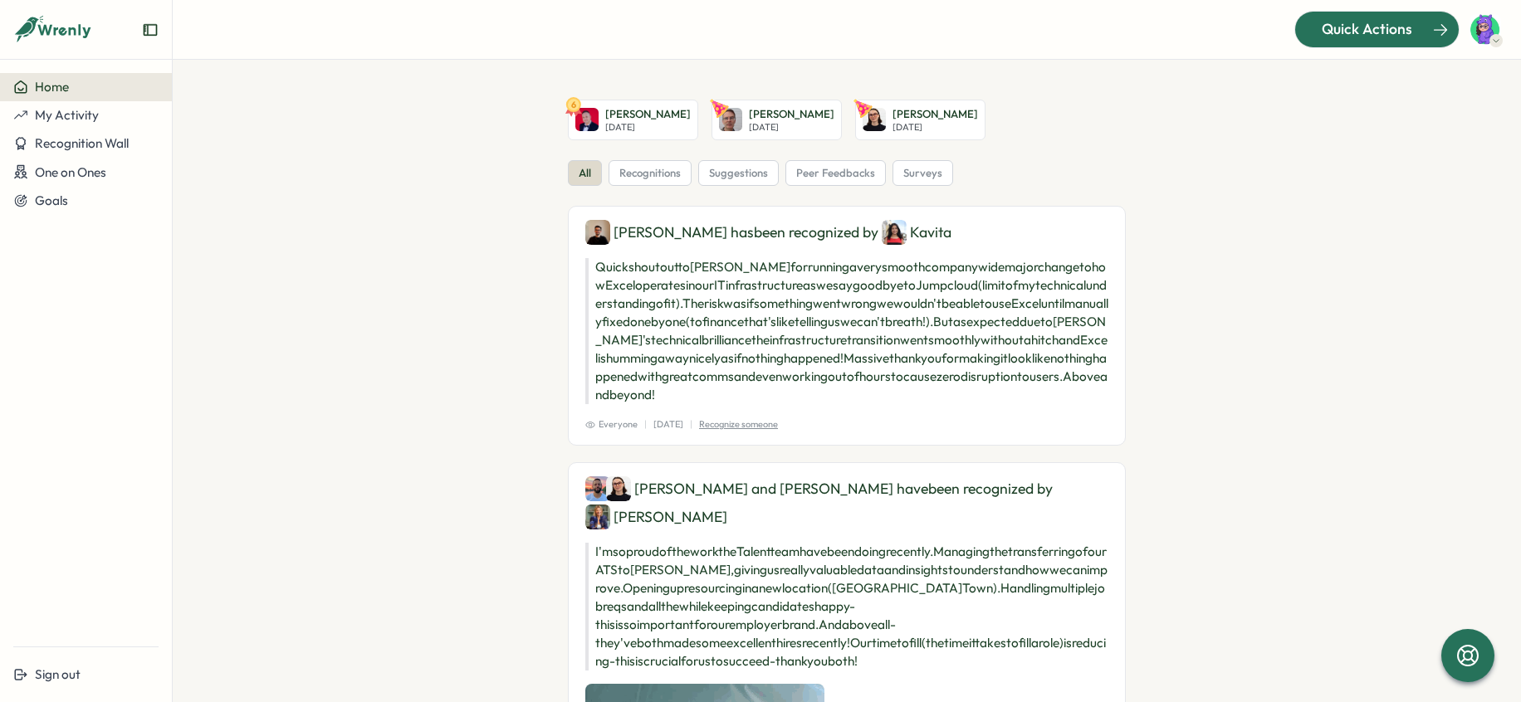
click at [1342, 30] on span "Quick Actions" at bounding box center [1366, 29] width 90 height 22
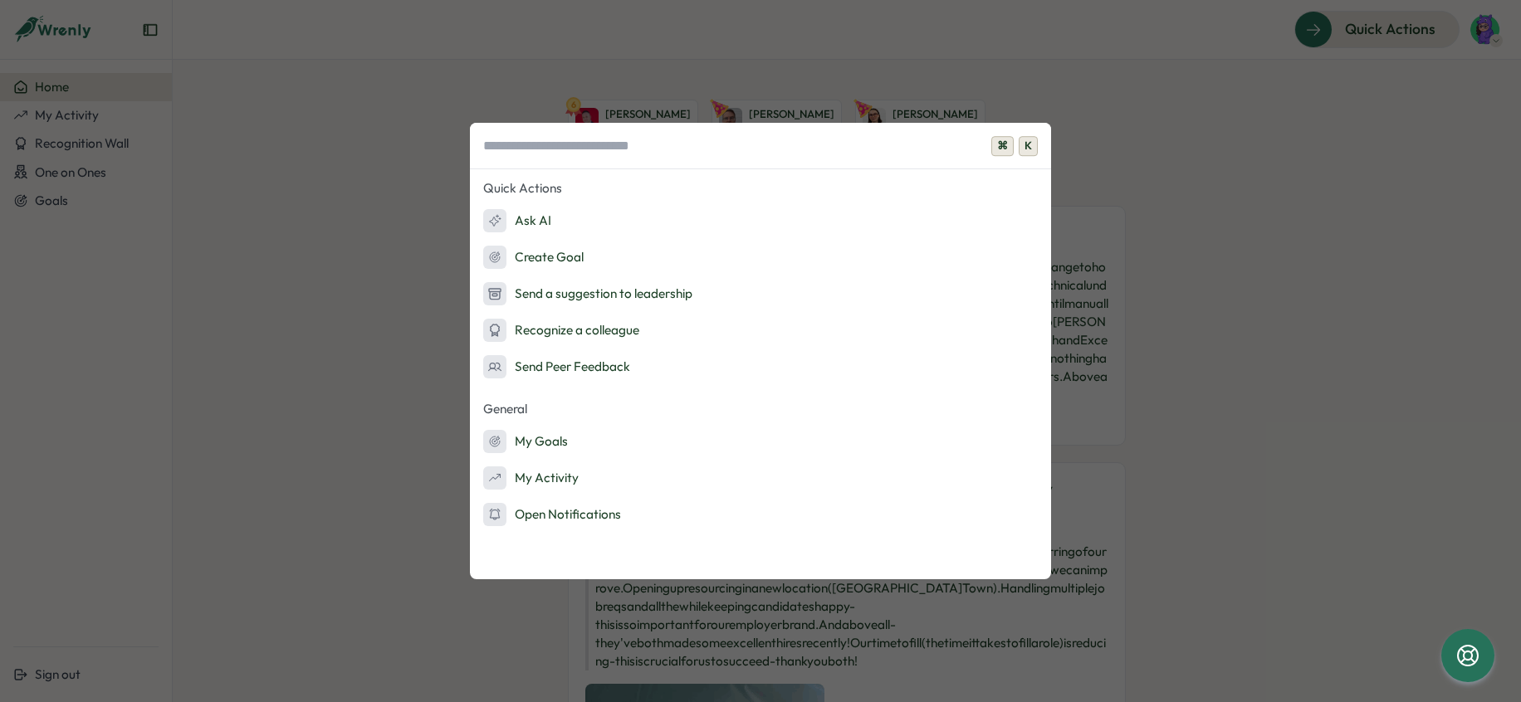
drag, startPoint x: 490, startPoint y: 60, endPoint x: 243, endPoint y: 157, distance: 265.0
click at [488, 61] on div "⌘ K Quick Actions Ask AI Create Goal Send a suggestion to leadership Recognize …" at bounding box center [760, 351] width 1521 height 702
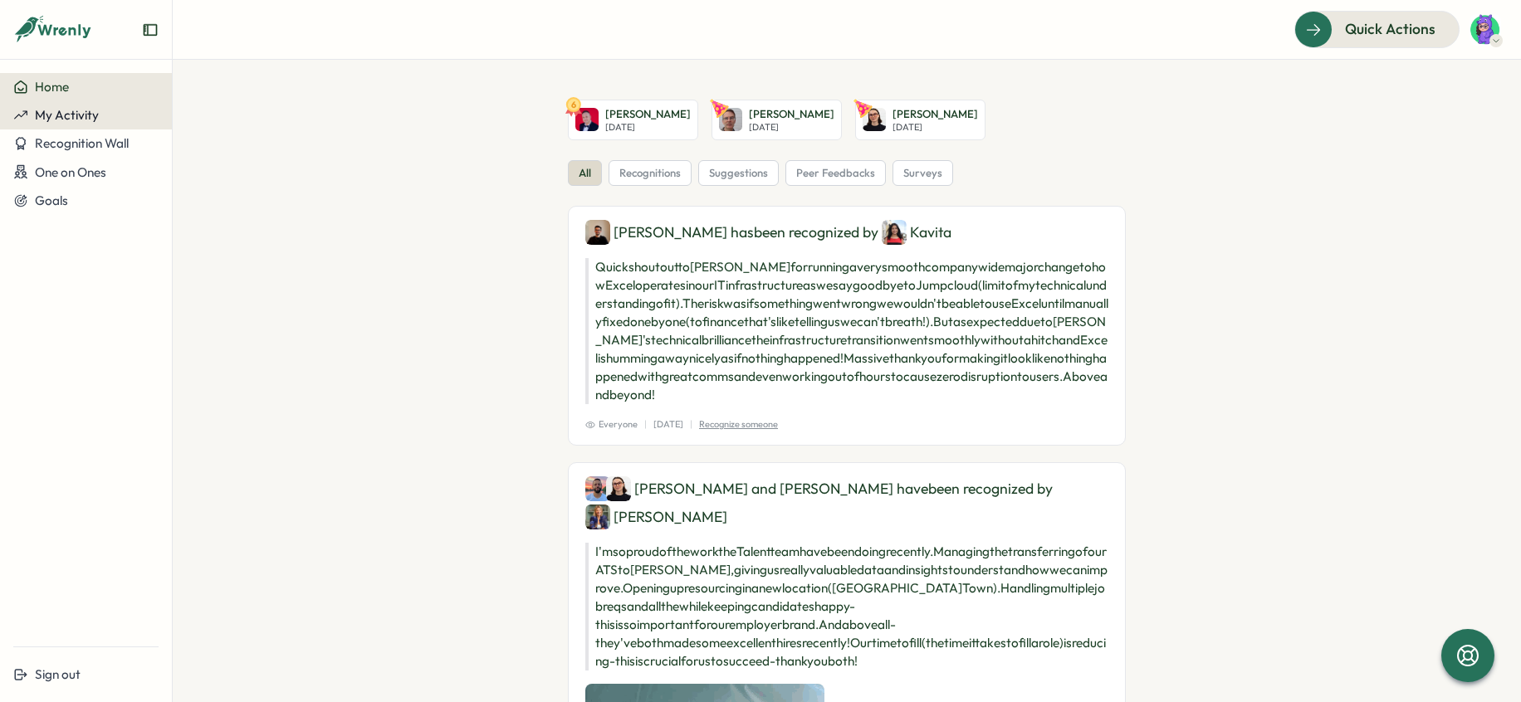
click at [81, 123] on span "My Activity" at bounding box center [67, 115] width 64 height 16
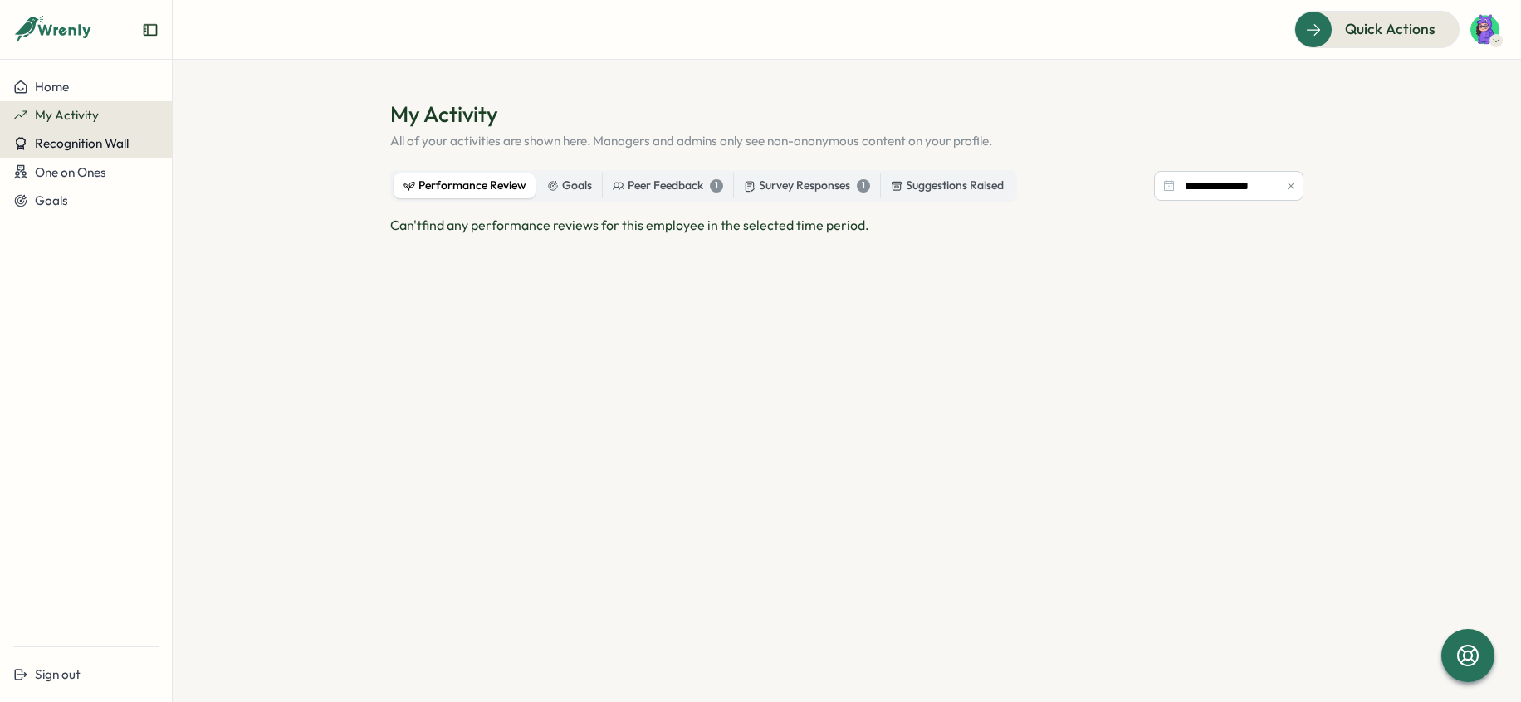
click at [98, 147] on span "Recognition Wall" at bounding box center [82, 143] width 94 height 16
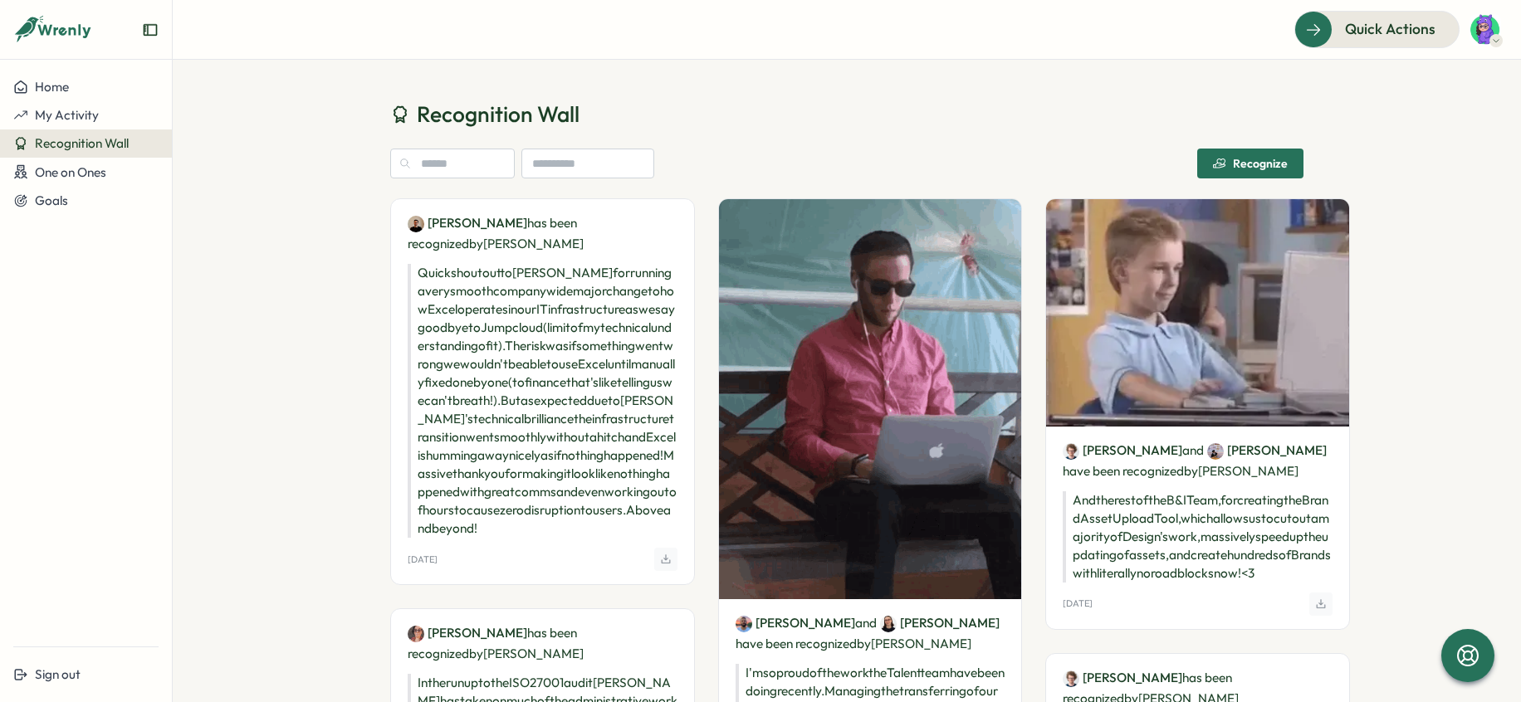
scroll to position [46, 0]
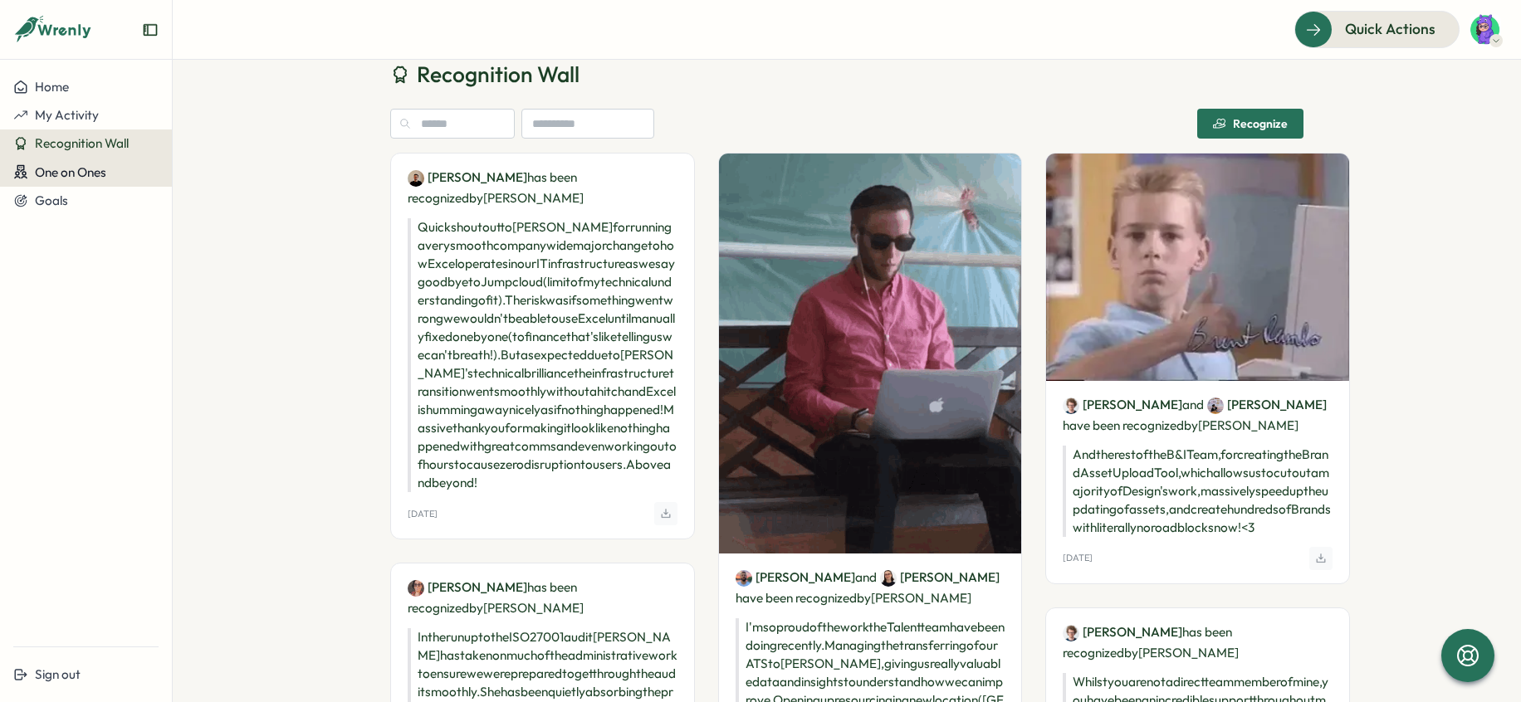
click at [123, 181] on button "One on Ones" at bounding box center [86, 172] width 172 height 29
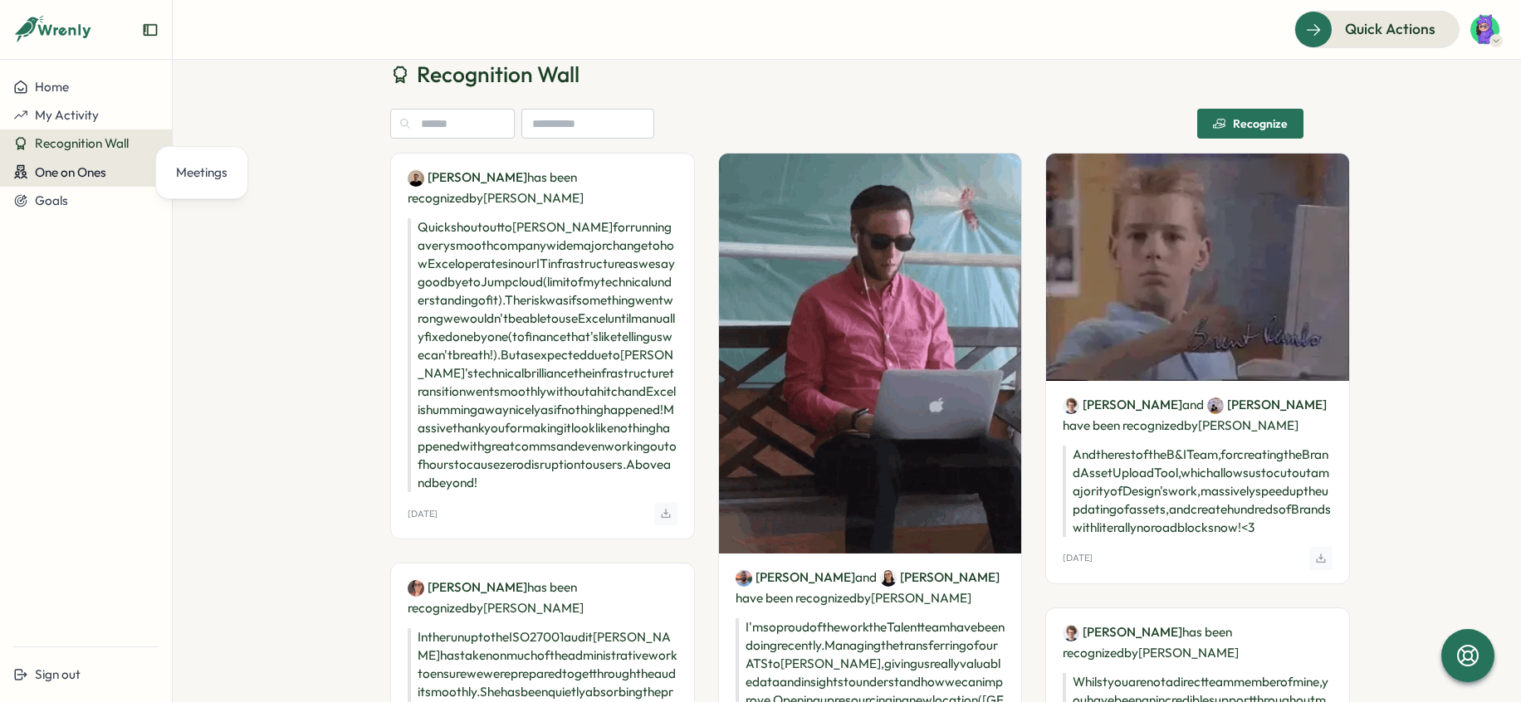
click at [105, 178] on span "One on Ones" at bounding box center [70, 172] width 71 height 16
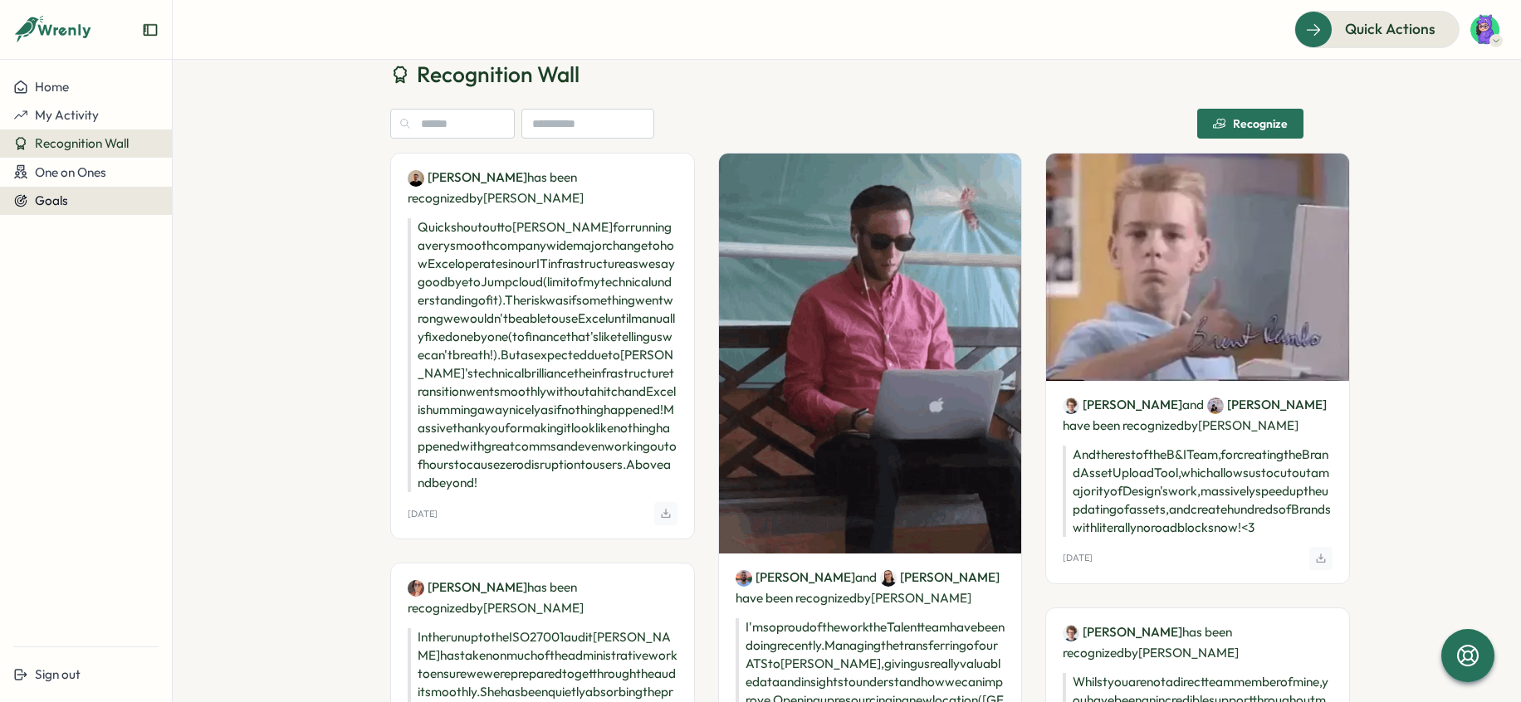
click at [52, 208] on button "Goals" at bounding box center [86, 201] width 172 height 28
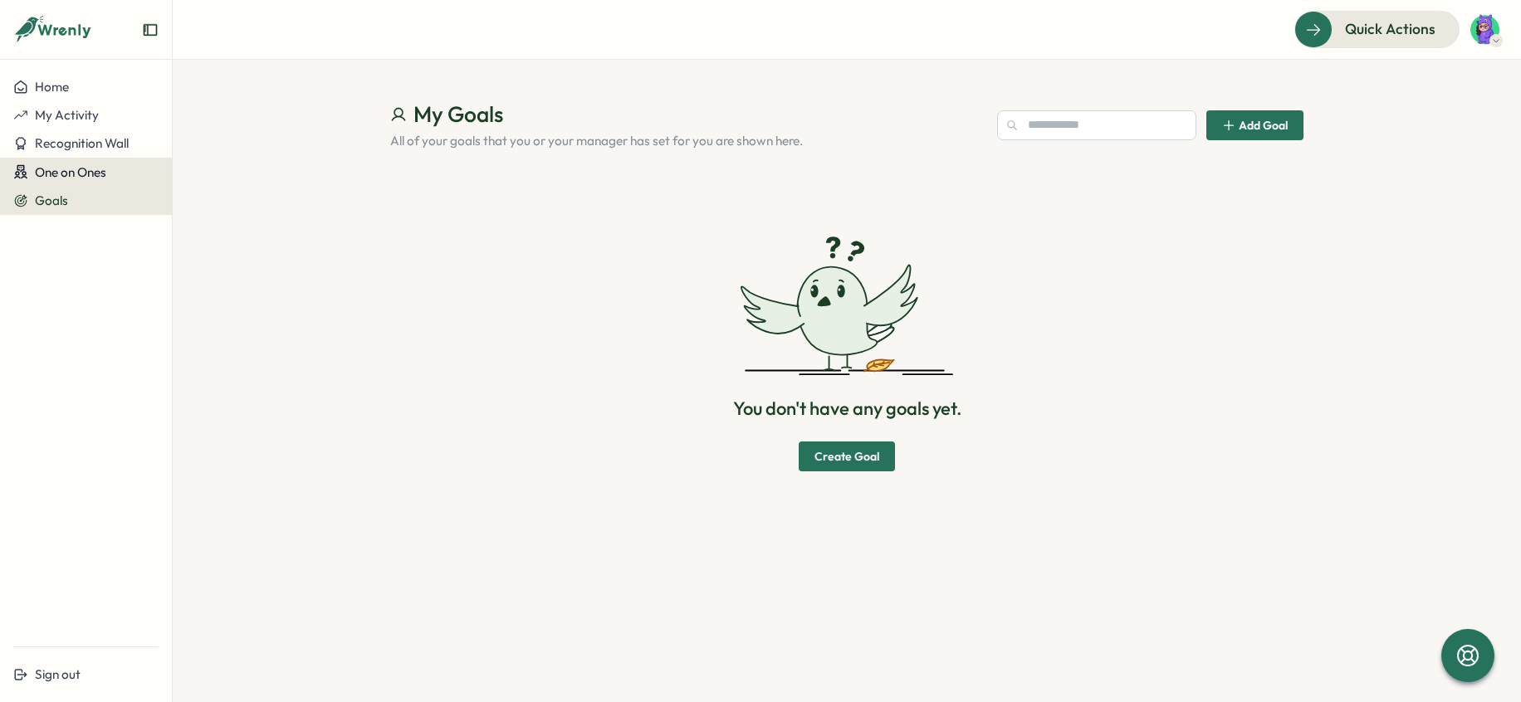
click at [62, 176] on span "One on Ones" at bounding box center [70, 172] width 71 height 16
click at [57, 154] on button "Recognition Wall" at bounding box center [86, 143] width 172 height 28
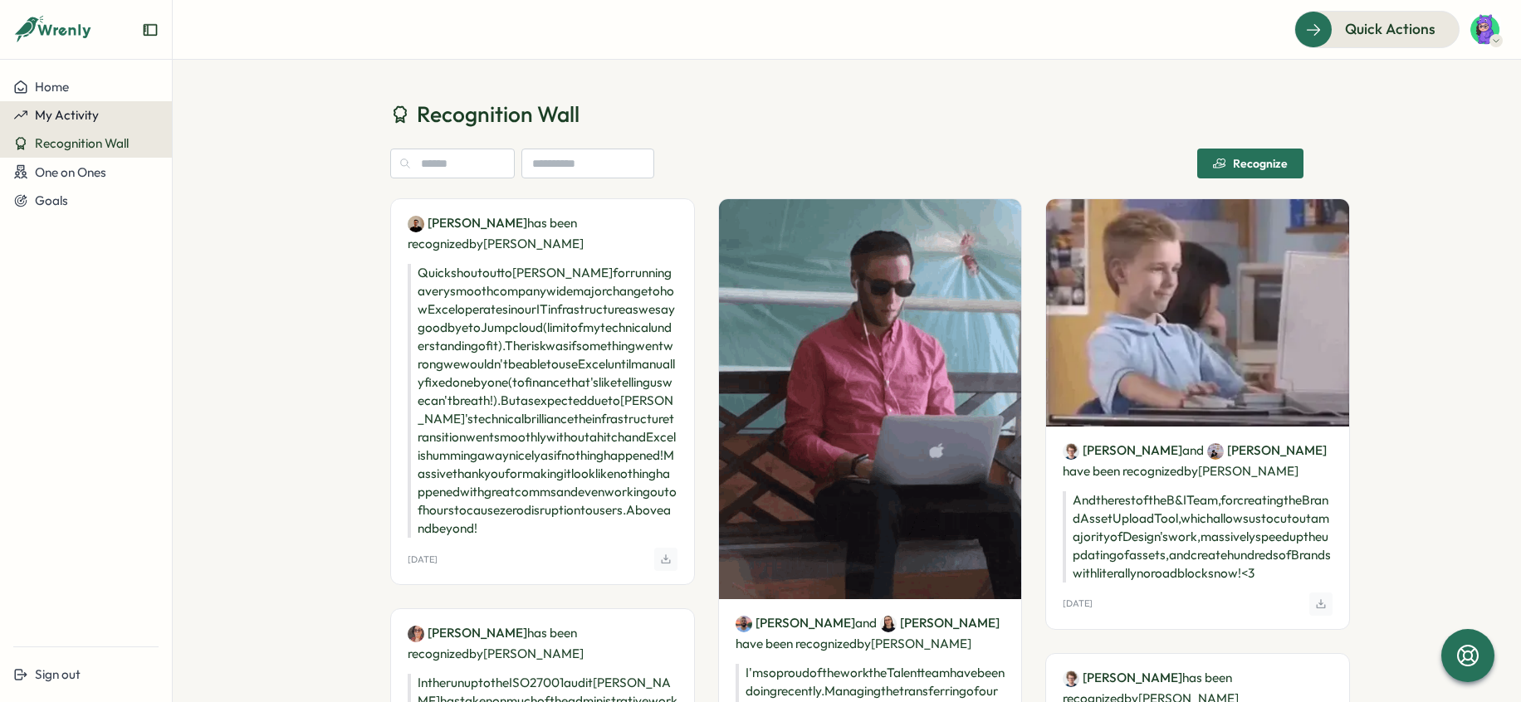
click at [60, 120] on span "My Activity" at bounding box center [67, 115] width 64 height 16
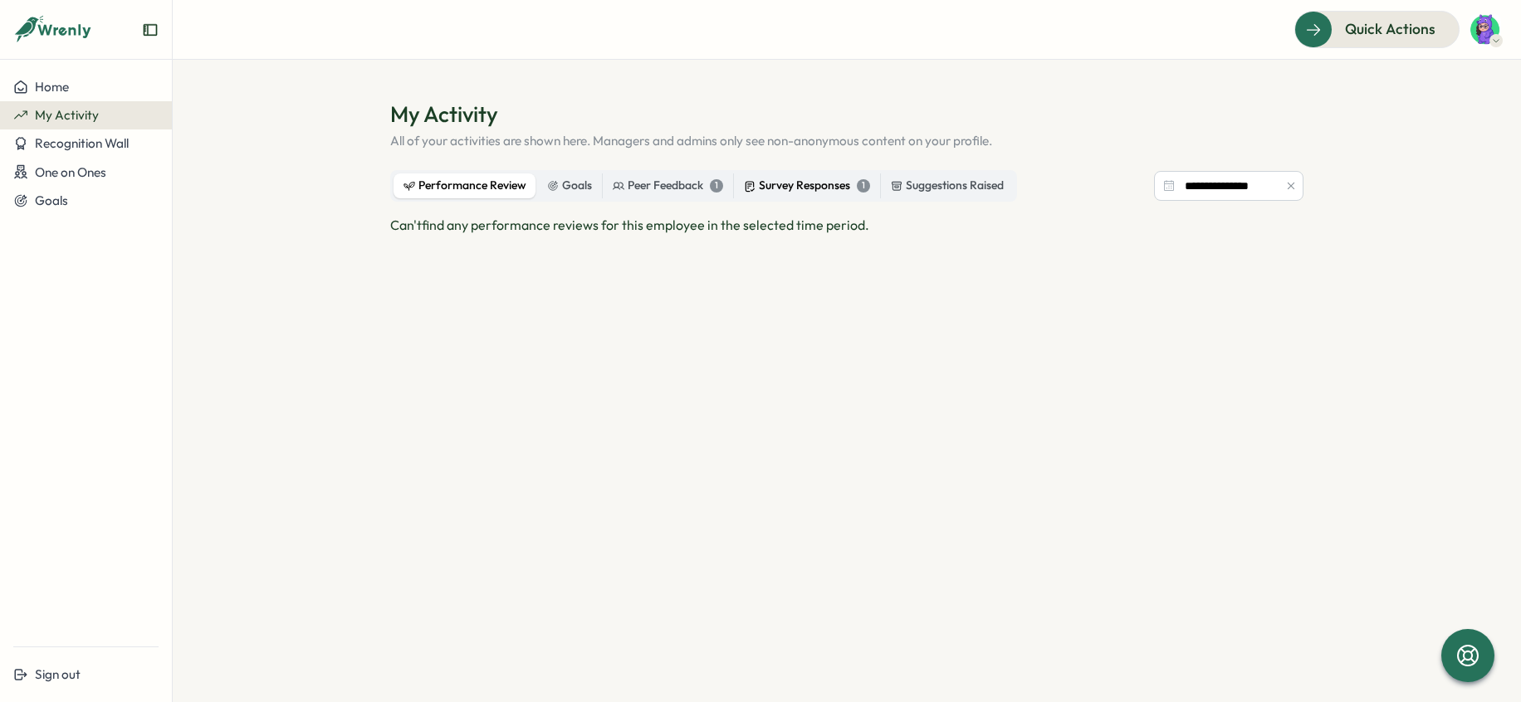
click at [801, 175] on label "Survey Responses 1" at bounding box center [807, 185] width 146 height 25
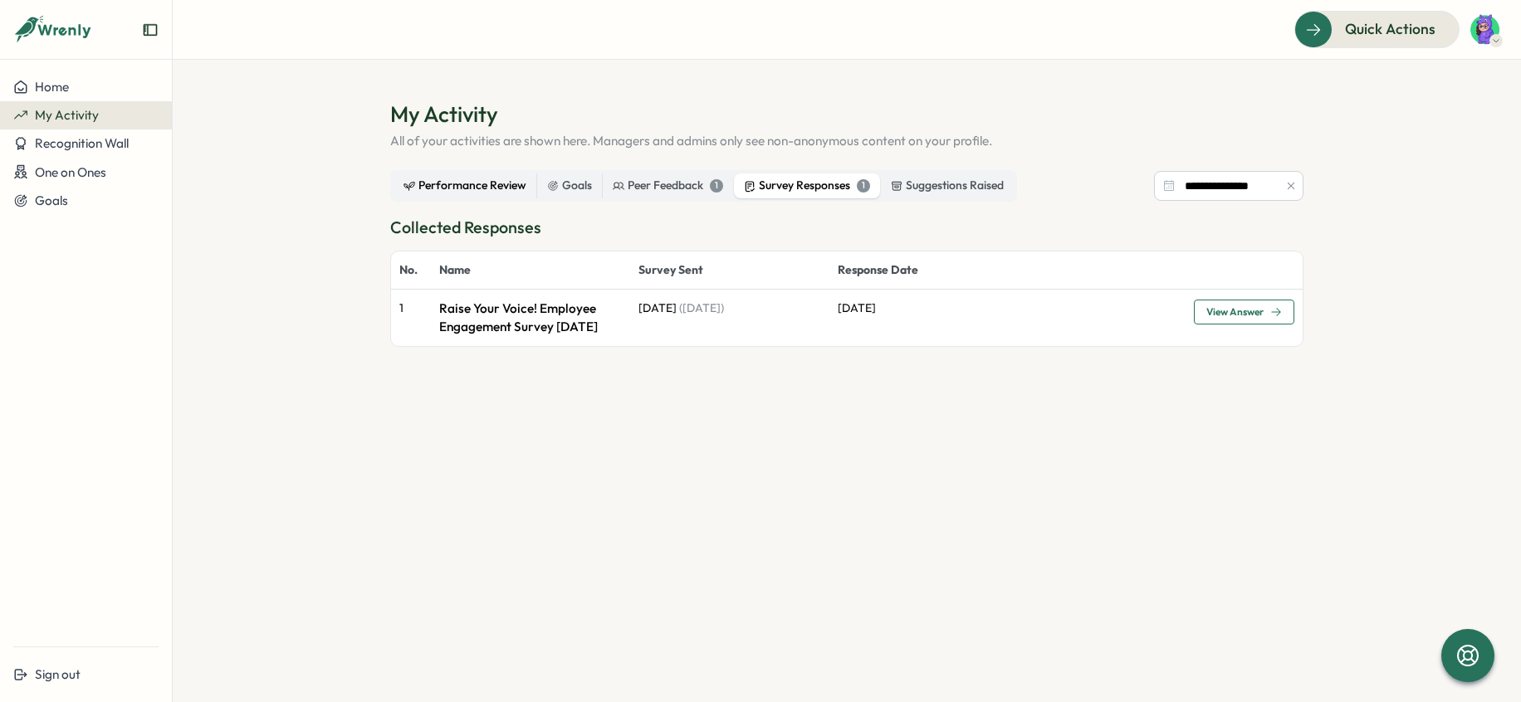
click at [471, 180] on div "Performance Review" at bounding box center [464, 186] width 123 height 18
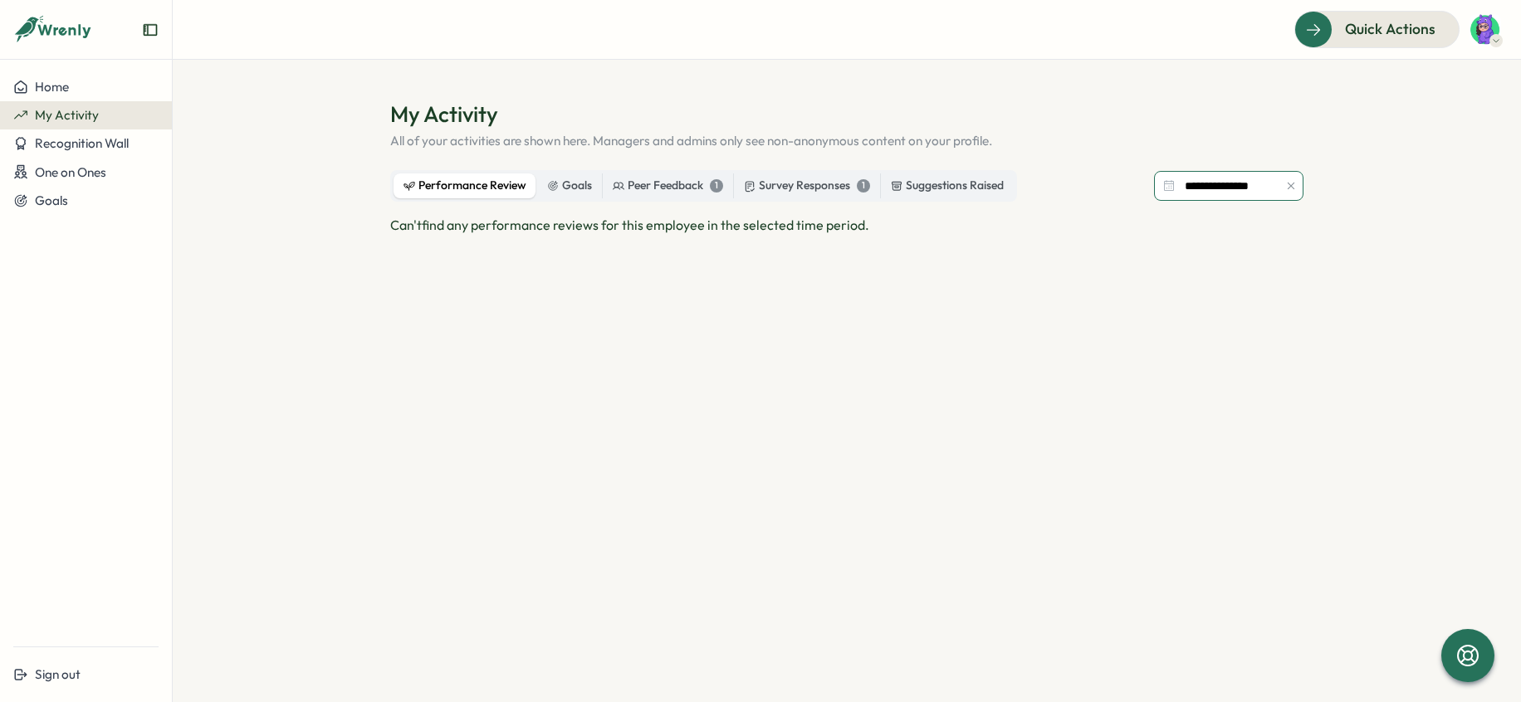
click at [1179, 187] on input "**********" at bounding box center [1228, 186] width 149 height 30
click at [1076, 174] on div "**********" at bounding box center [846, 186] width 913 height 32
click at [37, 82] on span "Home" at bounding box center [52, 87] width 34 height 16
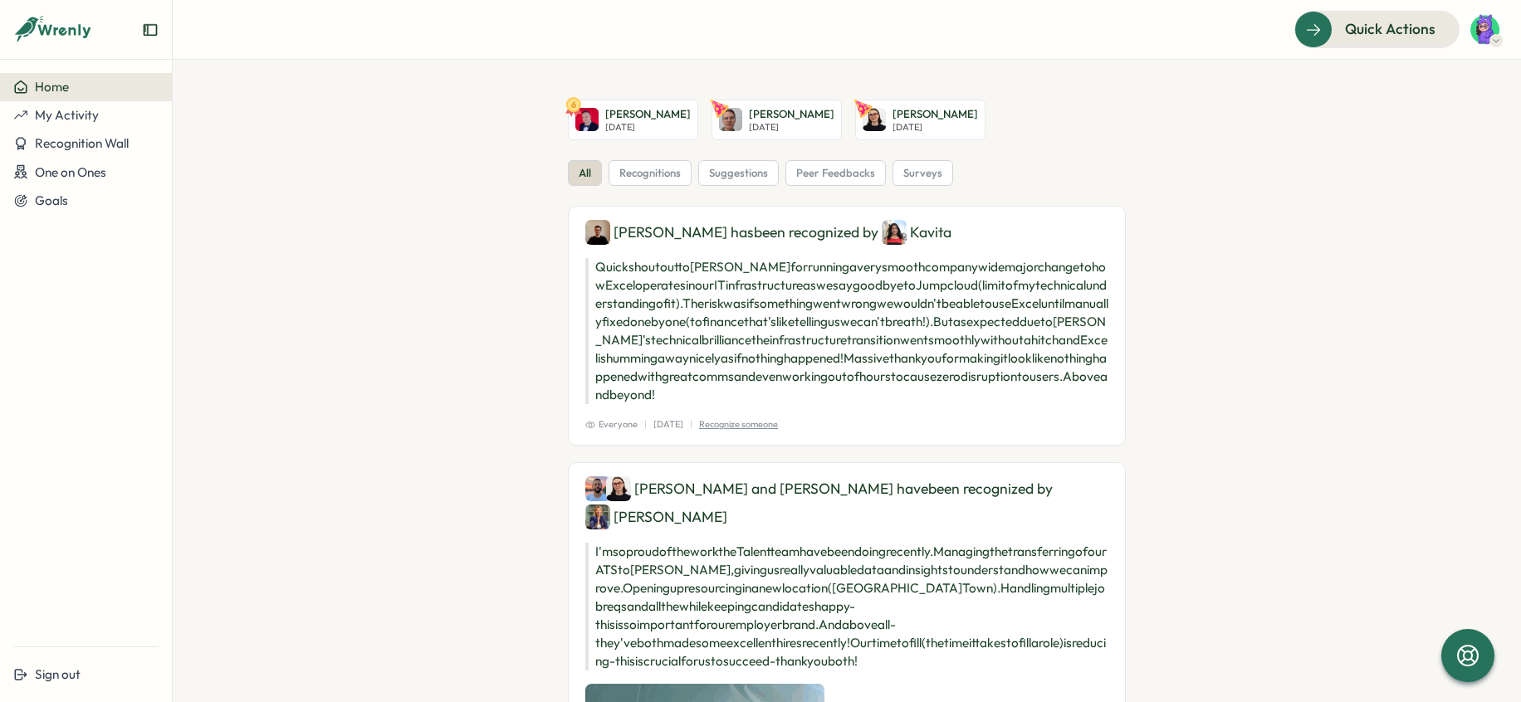
click at [84, 89] on div "Home" at bounding box center [85, 87] width 145 height 15
click at [83, 112] on span "My Activity" at bounding box center [67, 115] width 64 height 16
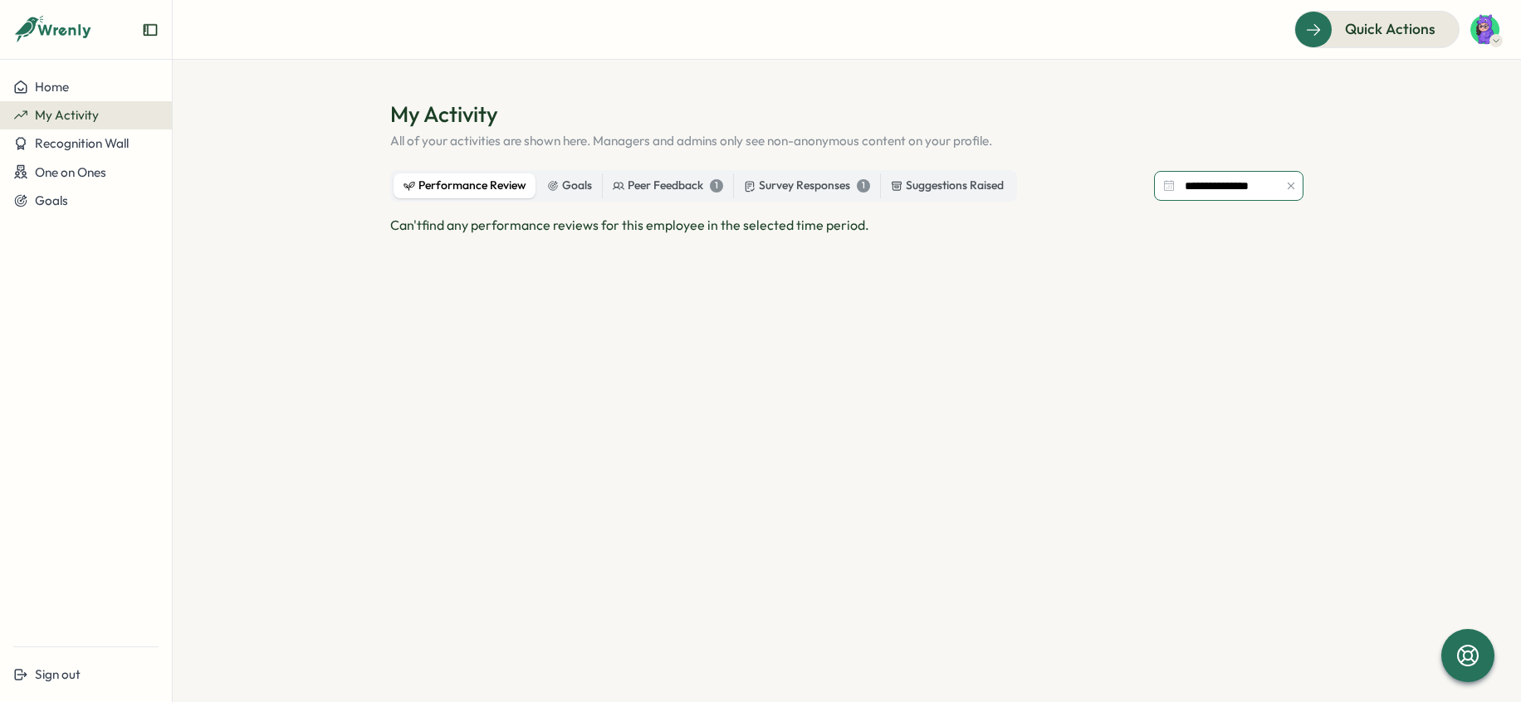
click at [1198, 190] on input "**********" at bounding box center [1228, 186] width 149 height 30
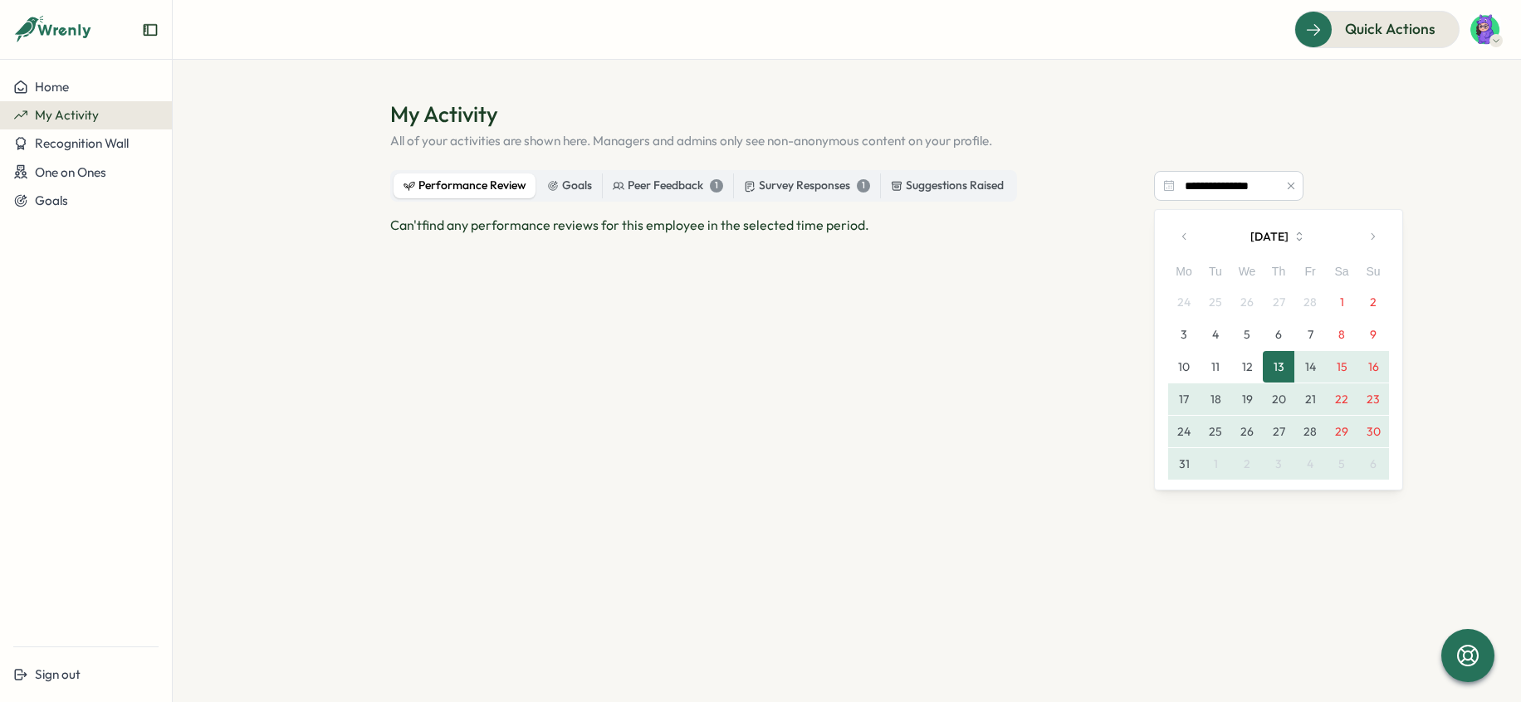
click at [1369, 238] on icon "button" at bounding box center [1372, 237] width 12 height 12
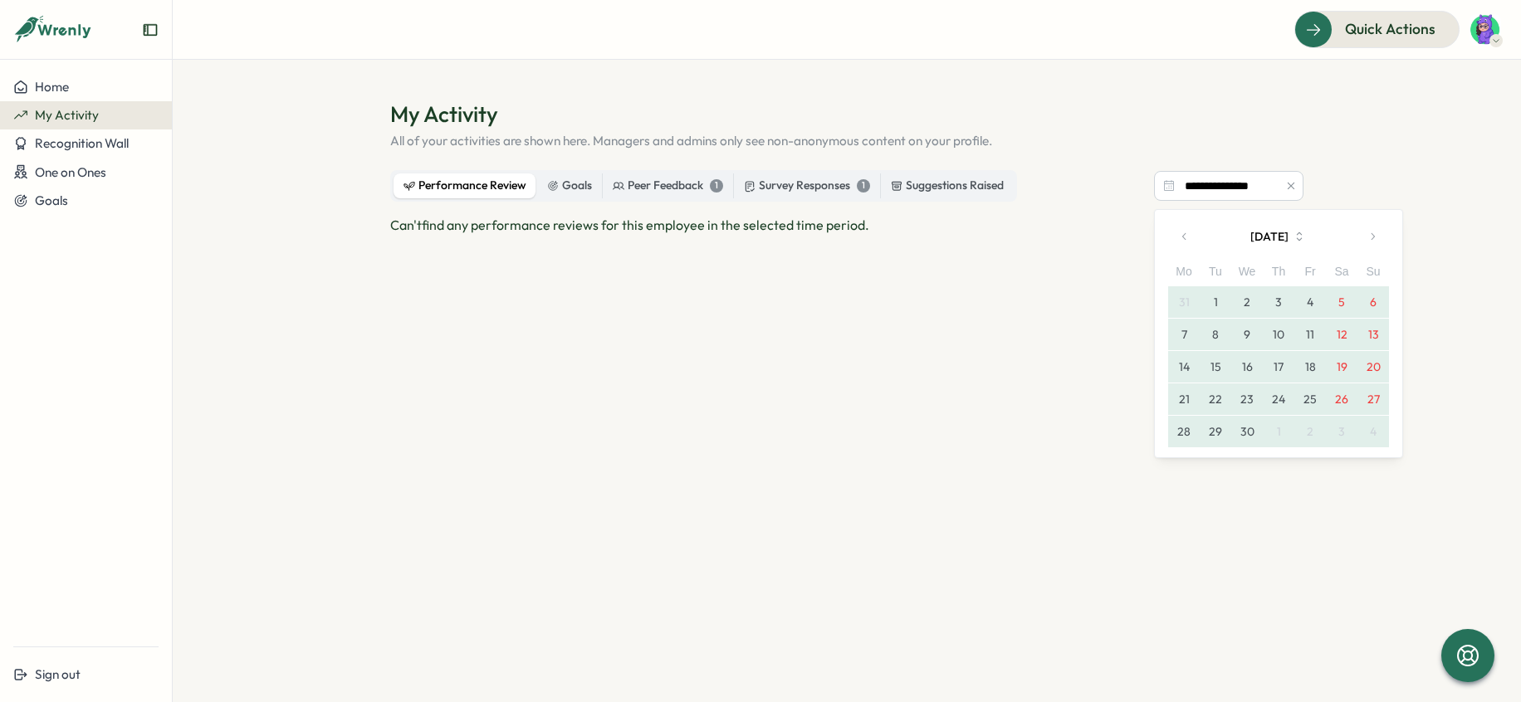
click at [1369, 238] on icon "button" at bounding box center [1372, 237] width 12 height 12
click at [1373, 241] on icon "button" at bounding box center [1372, 237] width 12 height 12
click at [1374, 242] on icon "button" at bounding box center [1372, 237] width 12 height 12
click at [1218, 305] on button "1" at bounding box center [1215, 302] width 32 height 32
click at [1274, 432] on button "31" at bounding box center [1278, 432] width 32 height 32
